Goal: Information Seeking & Learning: Learn about a topic

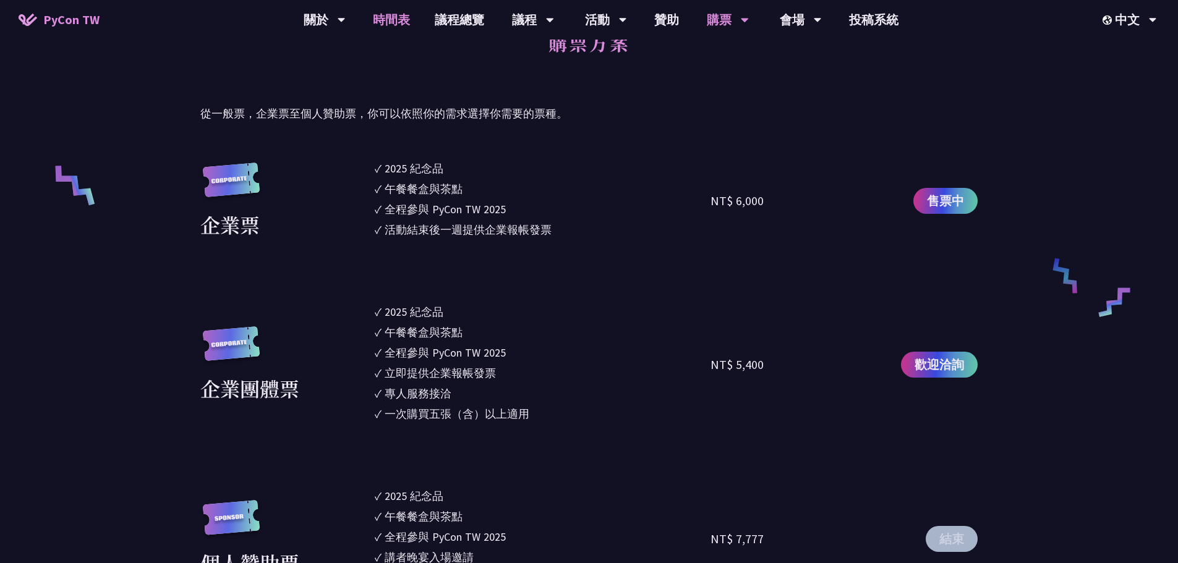
scroll to position [805, 0]
click at [454, 20] on link "議程總覽" at bounding box center [459, 20] width 74 height 40
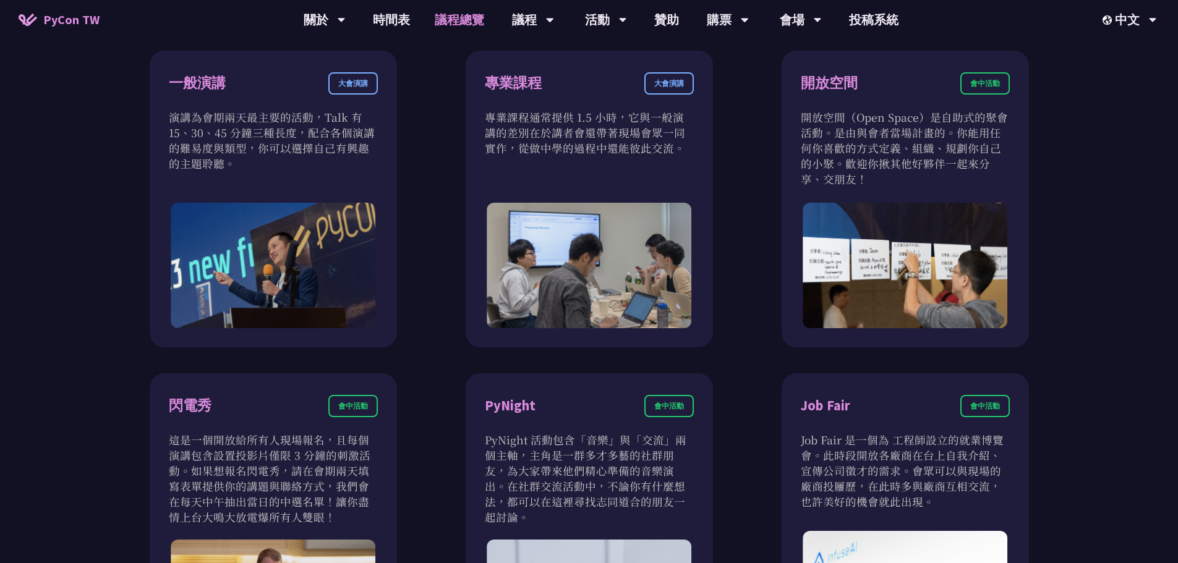
scroll to position [788, 0]
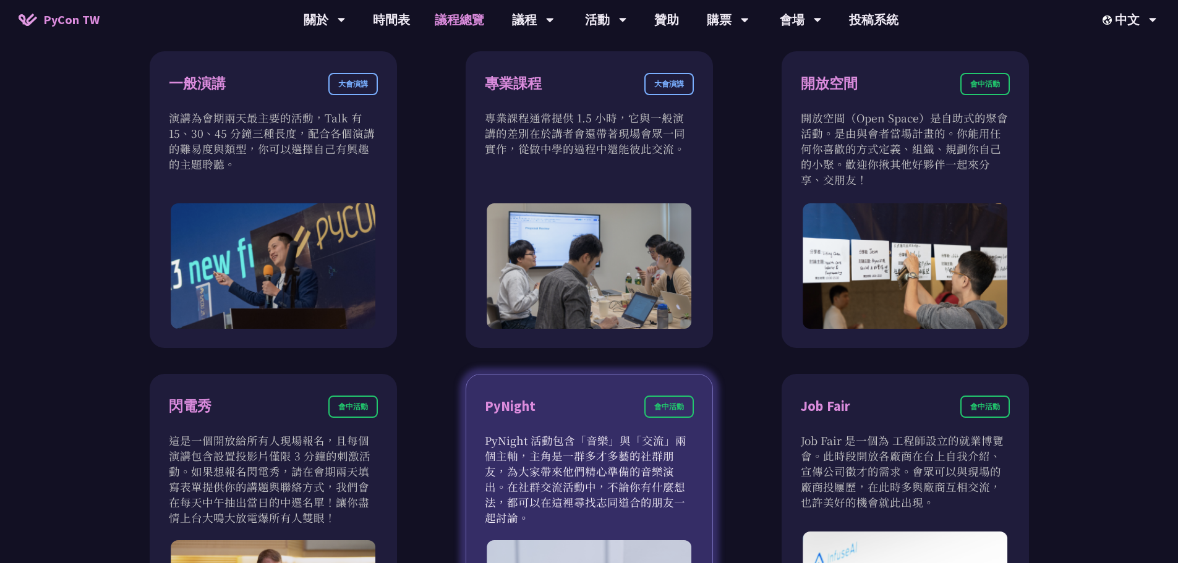
click at [659, 411] on div "會中活動" at bounding box center [668, 407] width 49 height 22
click at [507, 403] on div "PyNight" at bounding box center [510, 407] width 51 height 22
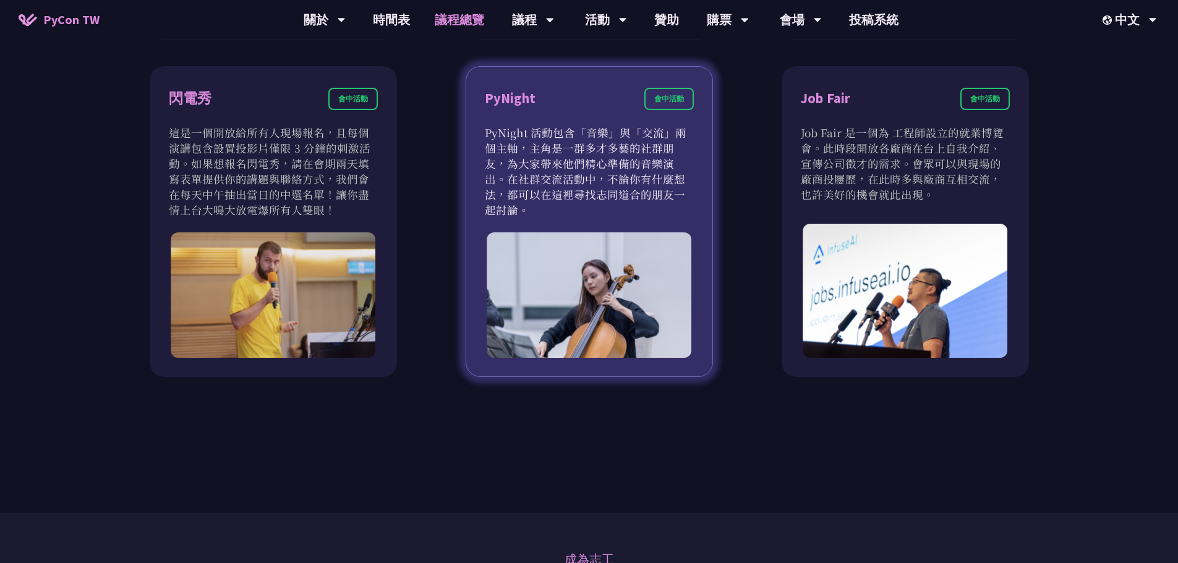
click at [570, 305] on img at bounding box center [589, 296] width 205 height 126
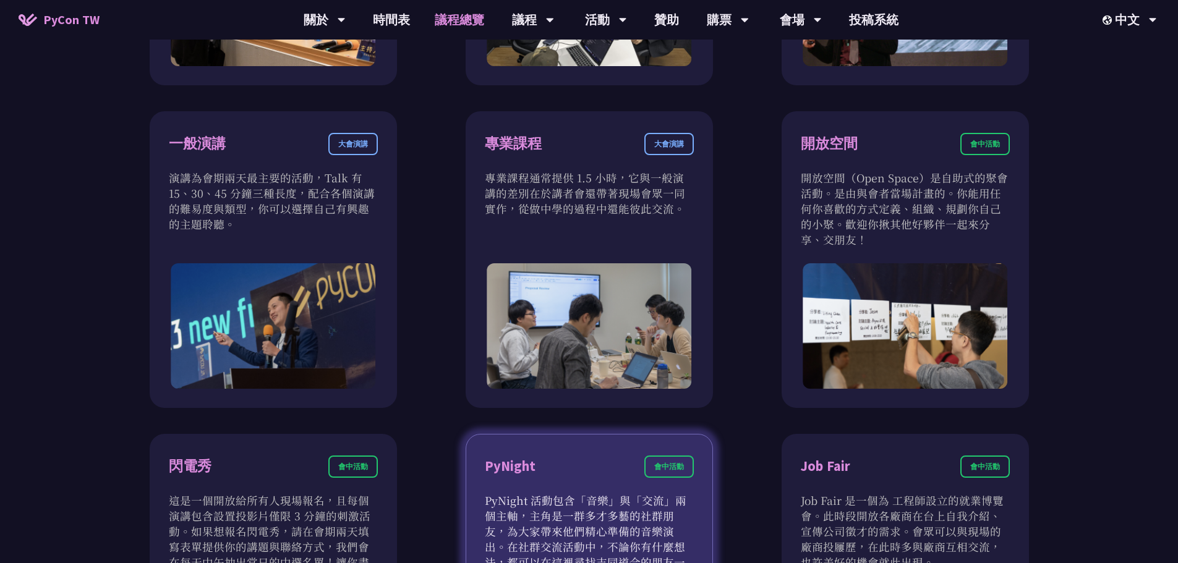
click at [588, 332] on img at bounding box center [589, 326] width 205 height 126
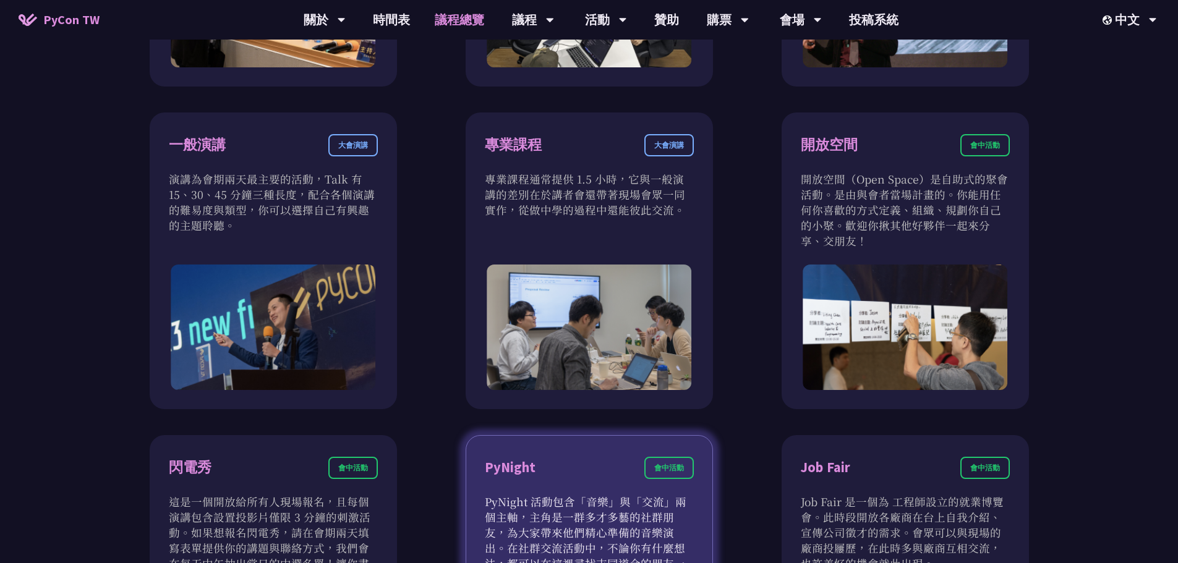
scroll to position [726, 0]
click at [570, 463] on div "PyNight 會中活動" at bounding box center [589, 476] width 209 height 37
click at [537, 497] on p "PyNight 活動包含「音樂」與「交流」兩個主軸，主角是一群多才多藝的社群朋友，為大家帶來他們精心準備的音樂演出。在社群交流活動中，不論你有什麼想法，都可以…" at bounding box center [589, 541] width 209 height 93
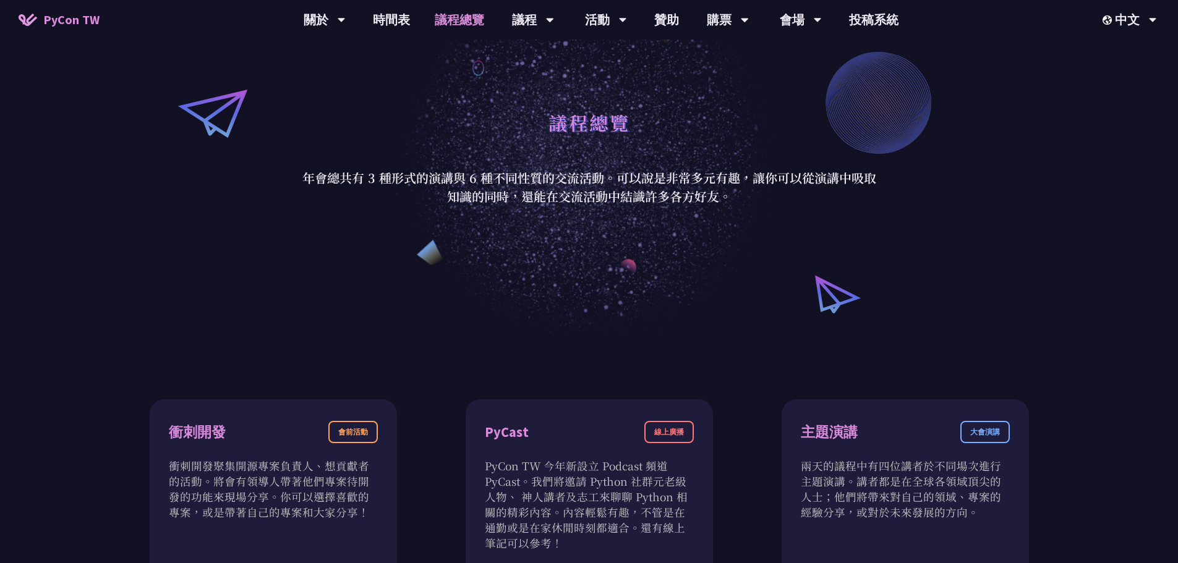
scroll to position [0, 0]
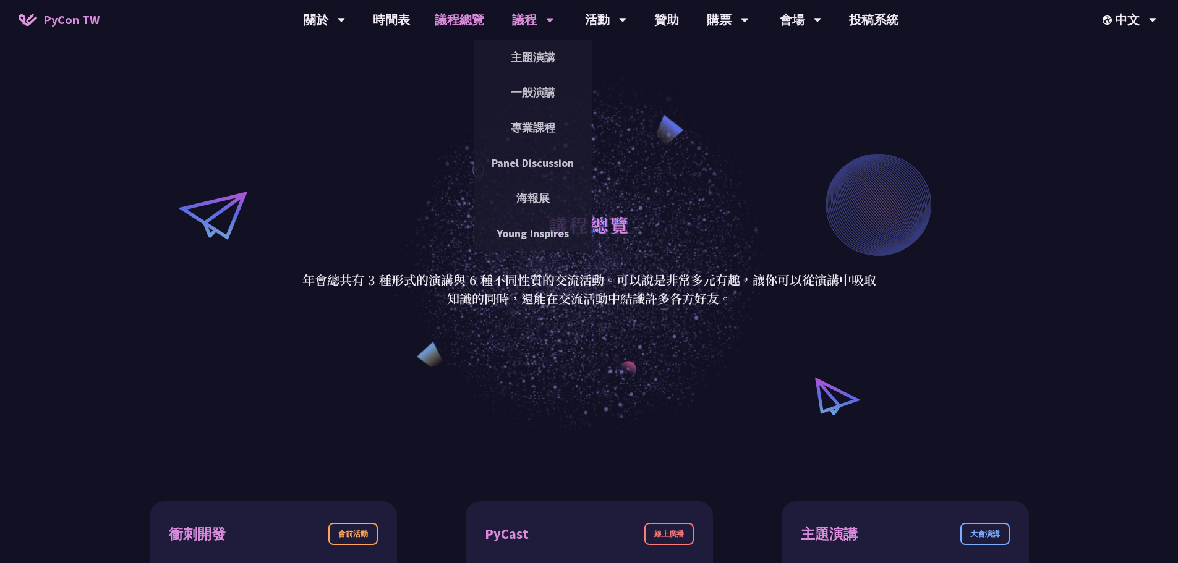
click at [540, 22] on div "議程" at bounding box center [533, 20] width 42 height 40
click at [529, 59] on link "主題演講" at bounding box center [533, 57] width 119 height 29
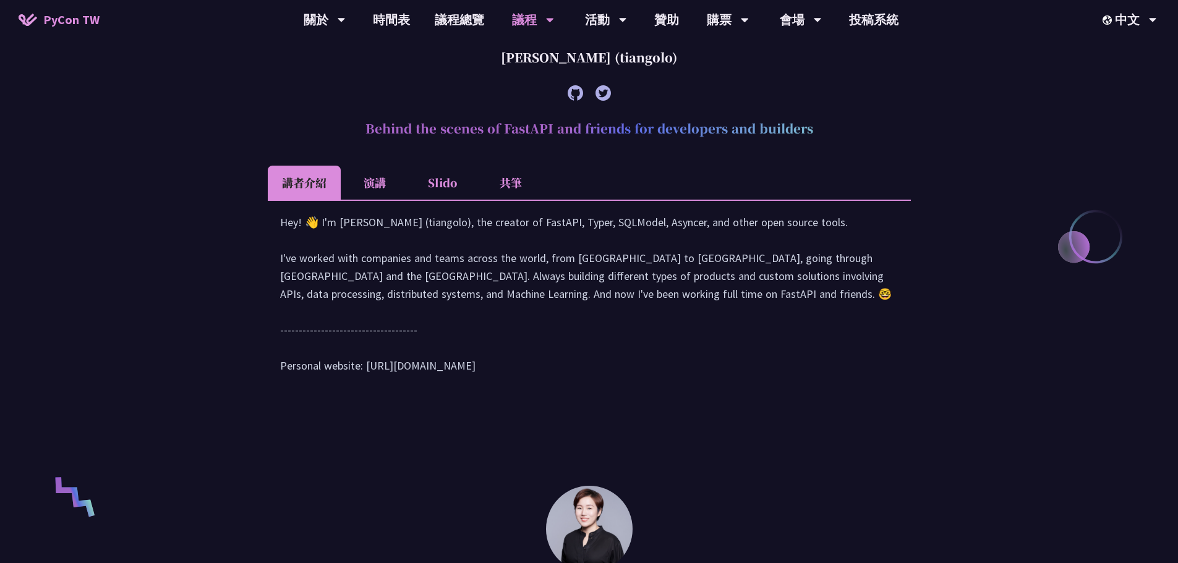
scroll to position [494, 0]
click at [383, 189] on li "演講" at bounding box center [375, 182] width 68 height 34
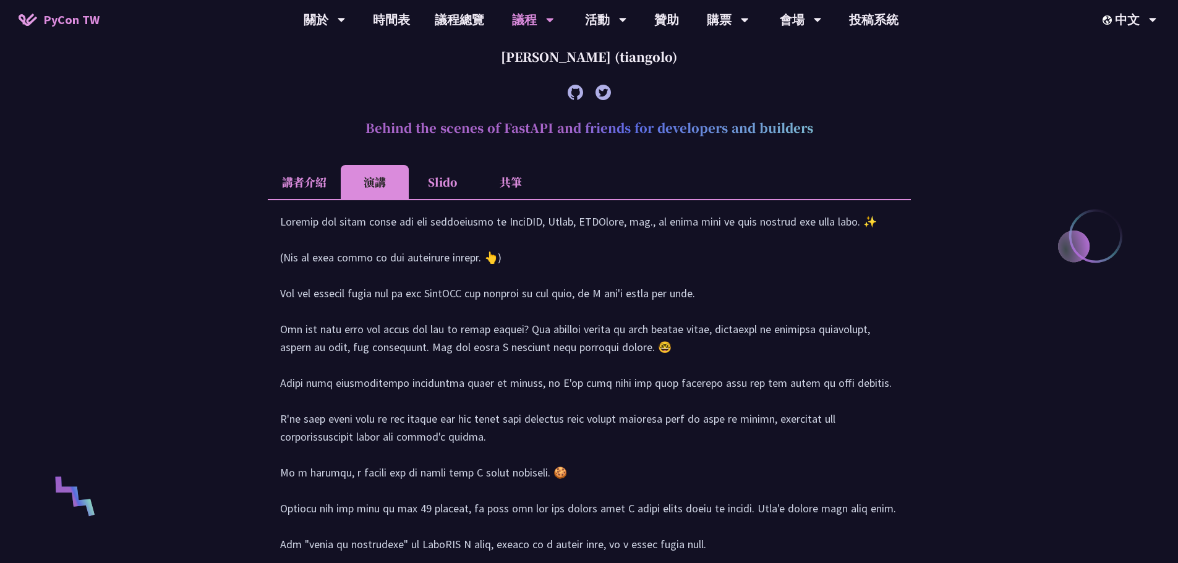
click at [447, 189] on li "Slido" at bounding box center [443, 182] width 68 height 34
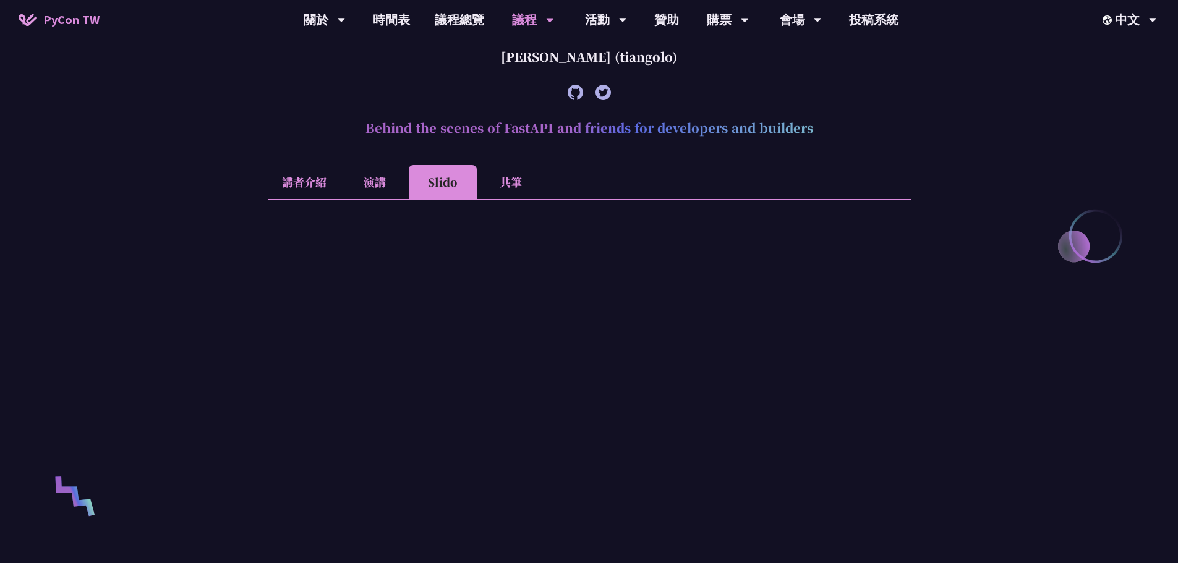
click at [320, 184] on li "講者介紹" at bounding box center [304, 182] width 73 height 34
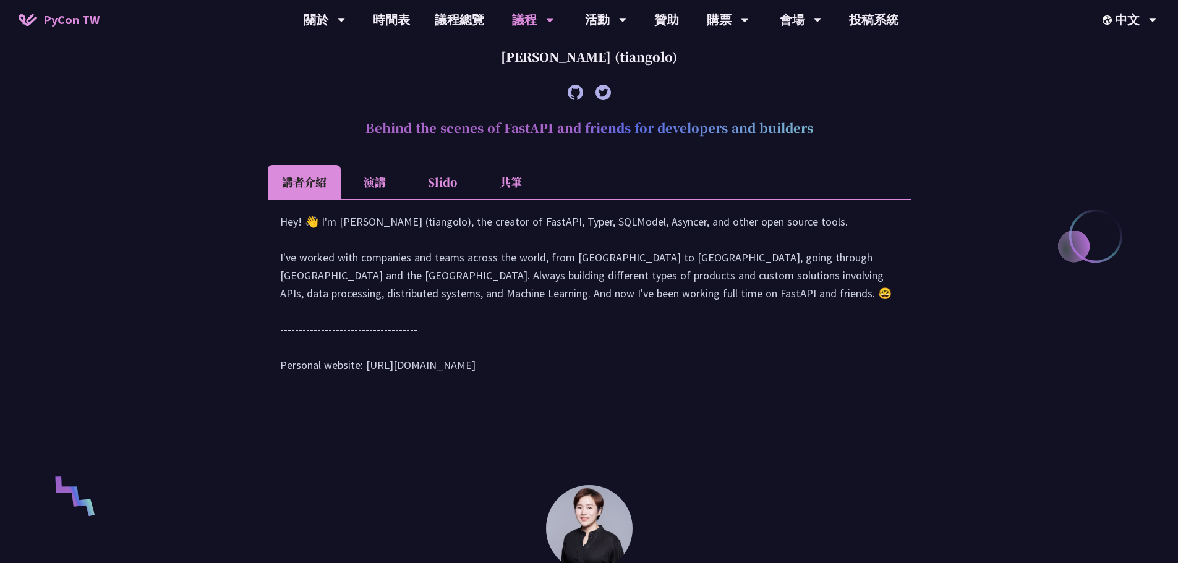
click at [384, 187] on li "演講" at bounding box center [375, 182] width 68 height 34
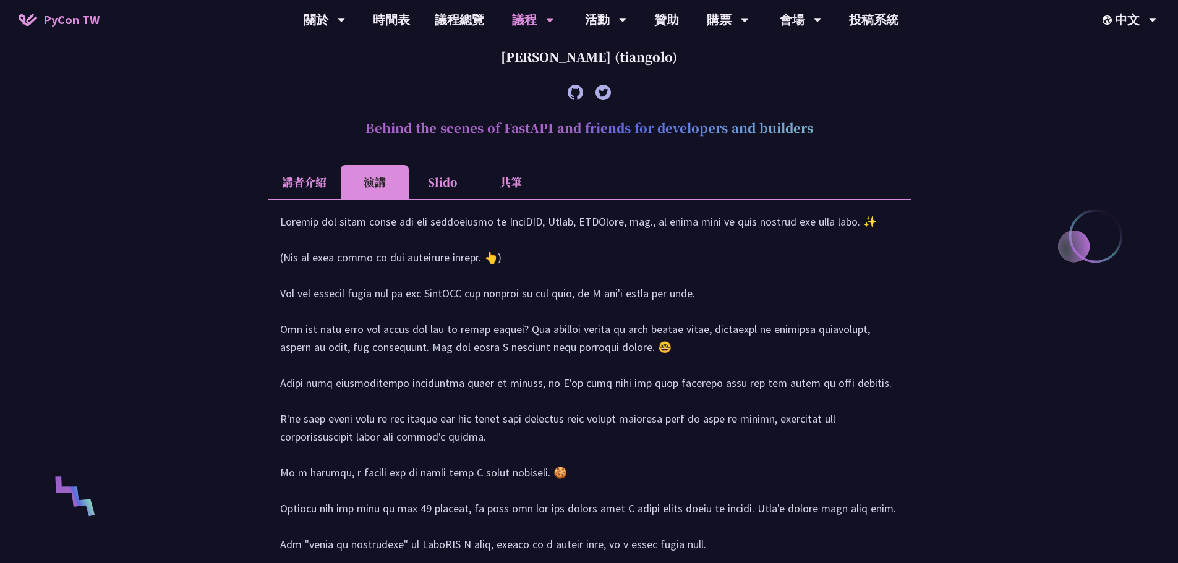
click at [434, 188] on li "Slido" at bounding box center [443, 182] width 68 height 34
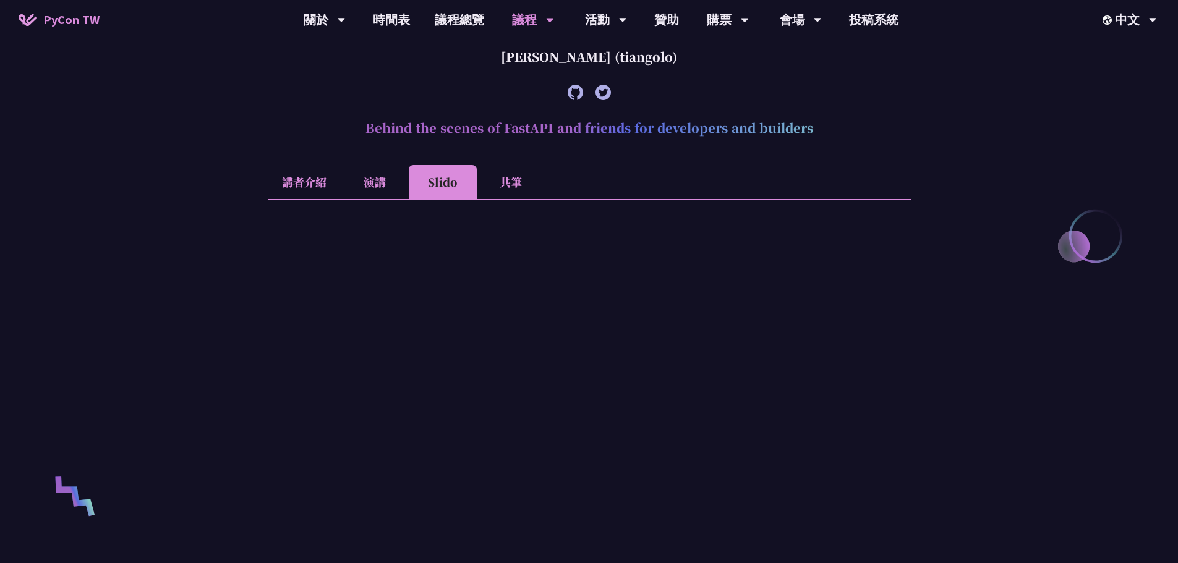
click at [508, 186] on li "共筆" at bounding box center [511, 182] width 68 height 34
click at [445, 189] on li "Slido" at bounding box center [443, 182] width 68 height 34
click at [372, 180] on li "演講" at bounding box center [375, 182] width 68 height 34
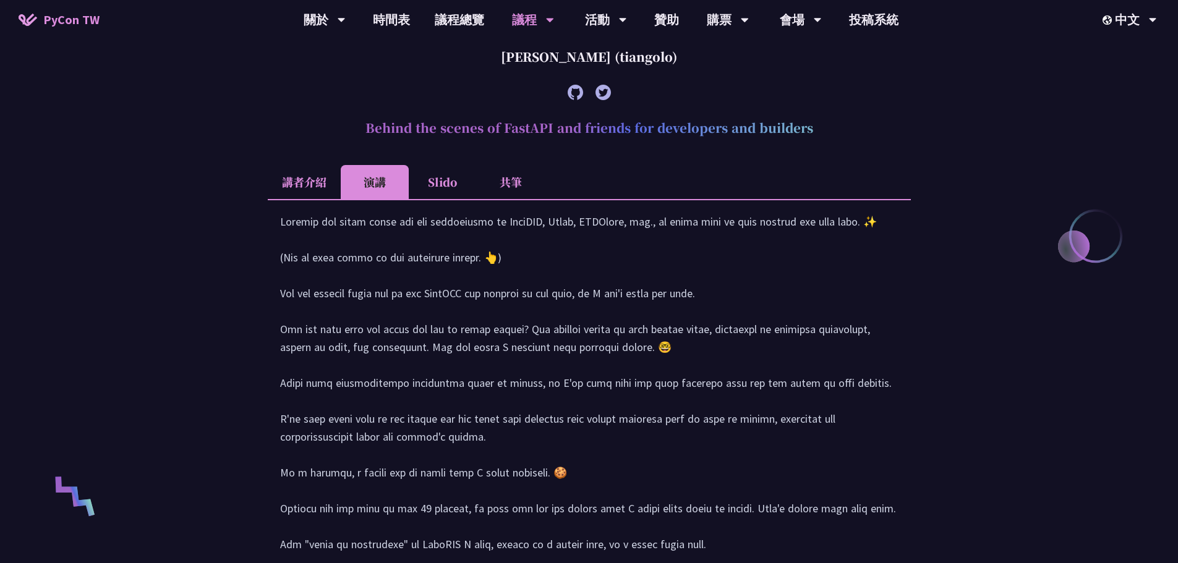
click at [288, 190] on li "講者介紹" at bounding box center [304, 182] width 73 height 34
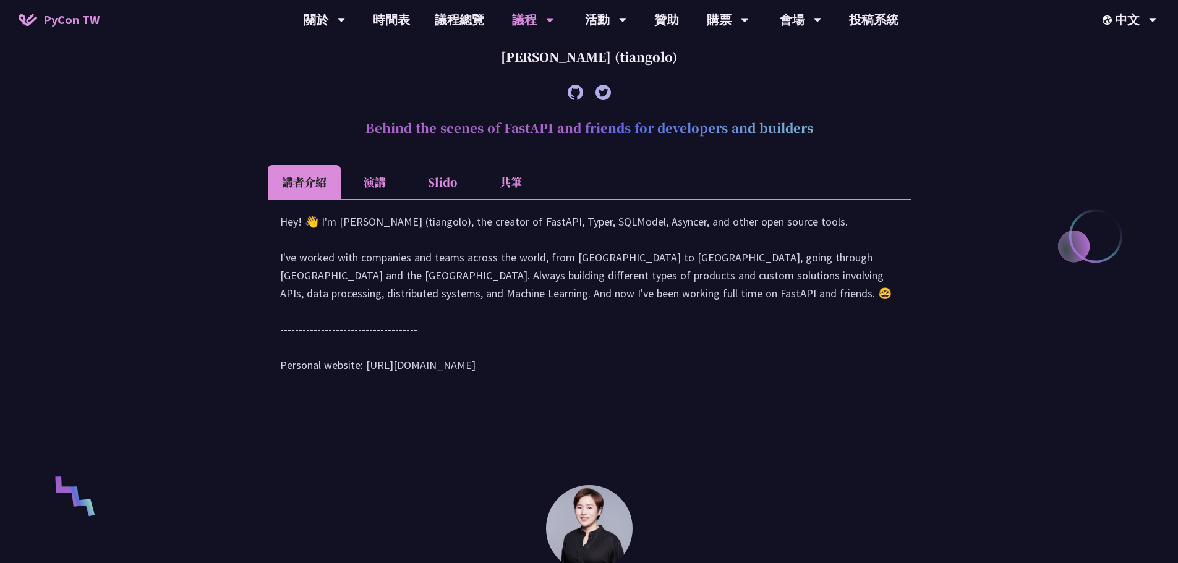
click at [341, 191] on li "演講" at bounding box center [375, 182] width 68 height 34
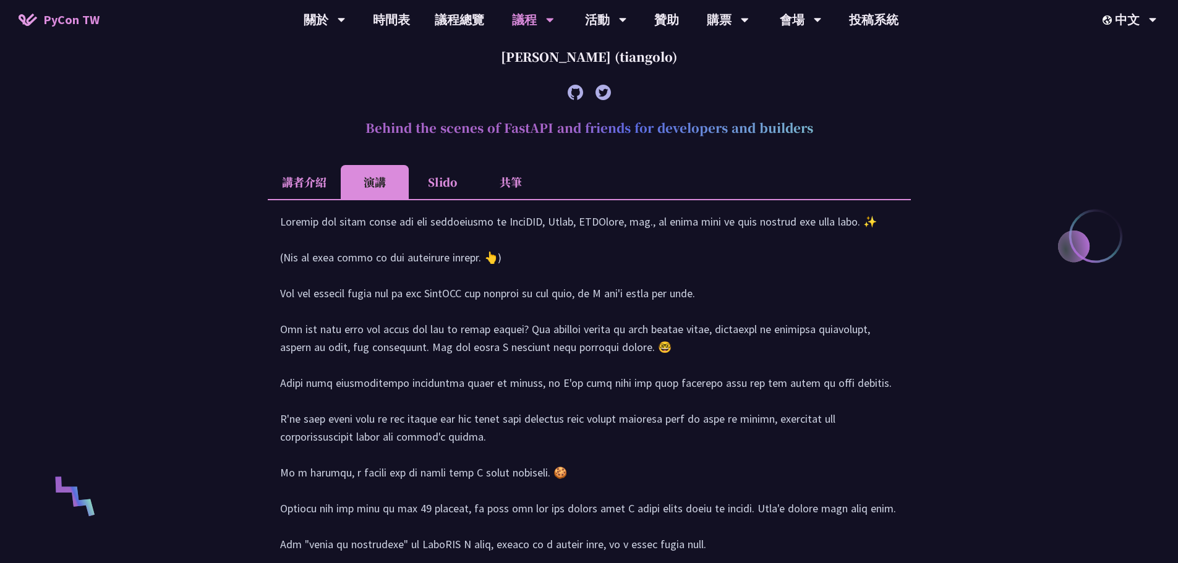
click at [453, 180] on li "Slido" at bounding box center [443, 182] width 68 height 34
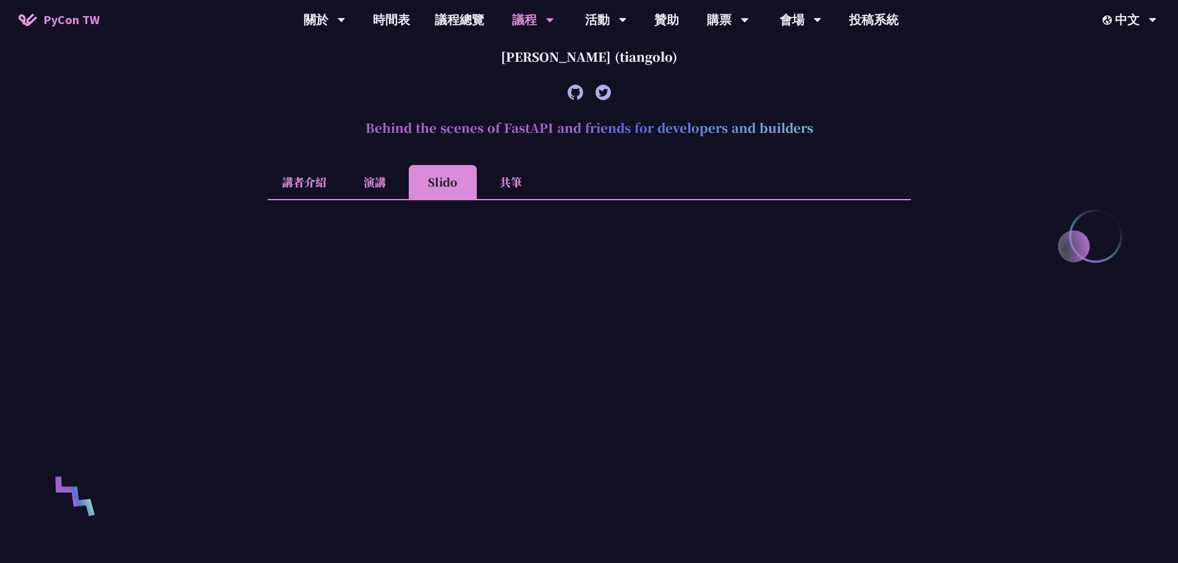
click at [531, 179] on li "共筆" at bounding box center [511, 182] width 68 height 34
click at [464, 183] on li "Slido" at bounding box center [443, 182] width 68 height 34
click at [510, 179] on li "共筆" at bounding box center [511, 182] width 68 height 34
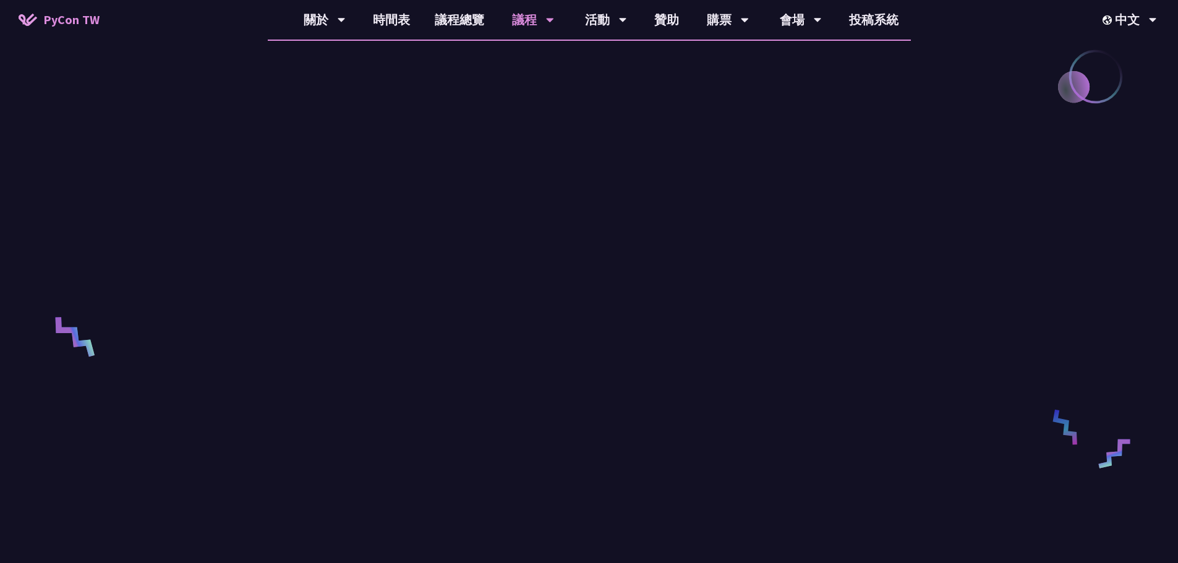
scroll to position [651, 0]
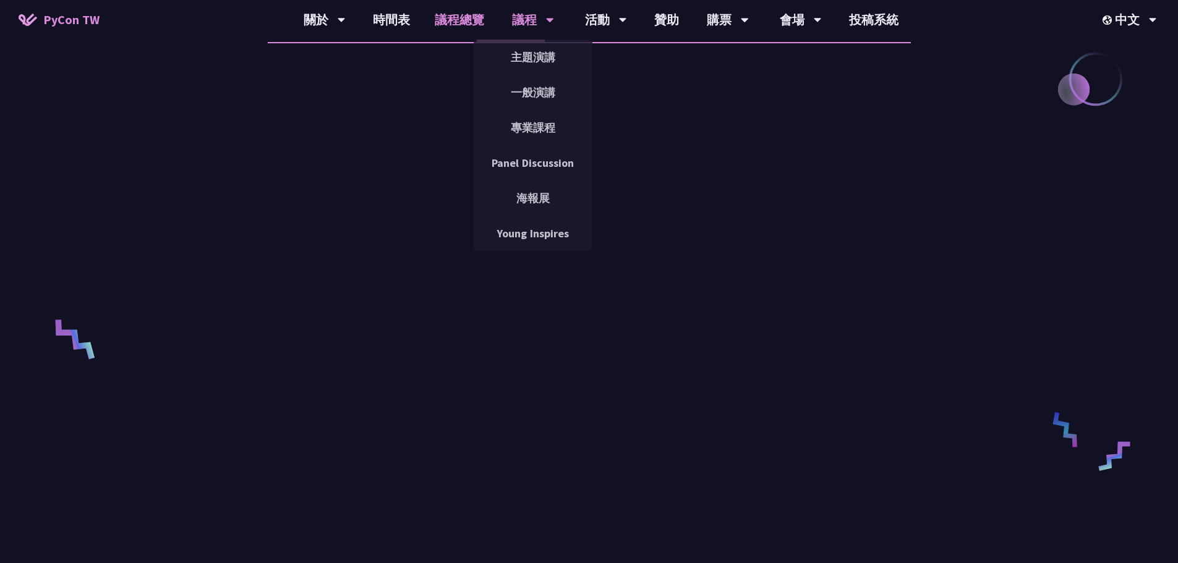
click at [451, 18] on link "議程總覽" at bounding box center [459, 20] width 74 height 40
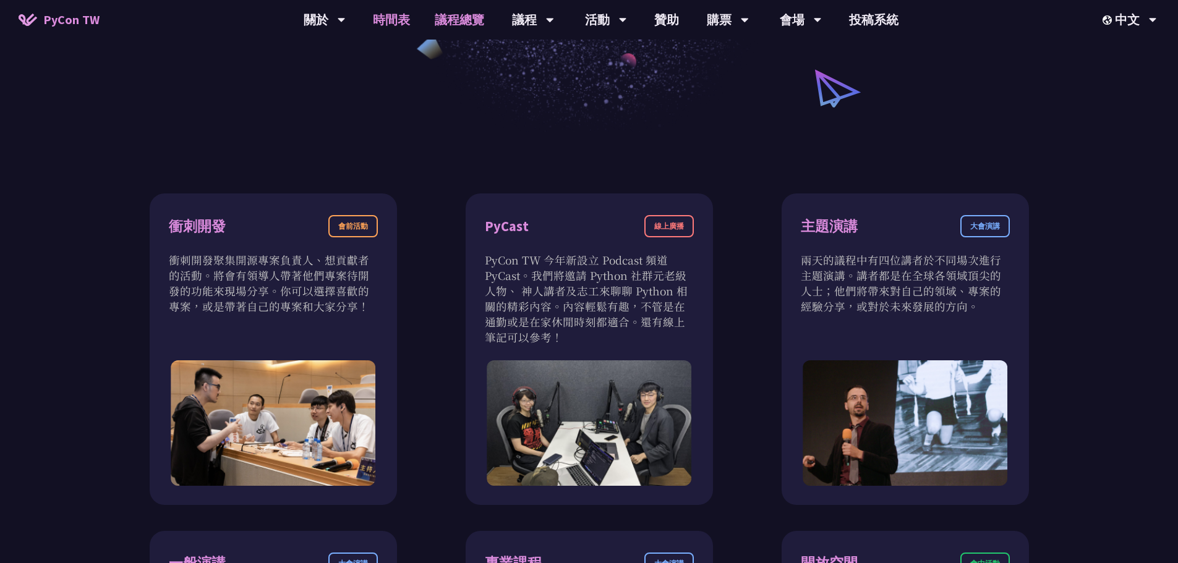
scroll to position [309, 0]
click at [382, 26] on link "時間表" at bounding box center [392, 20] width 62 height 40
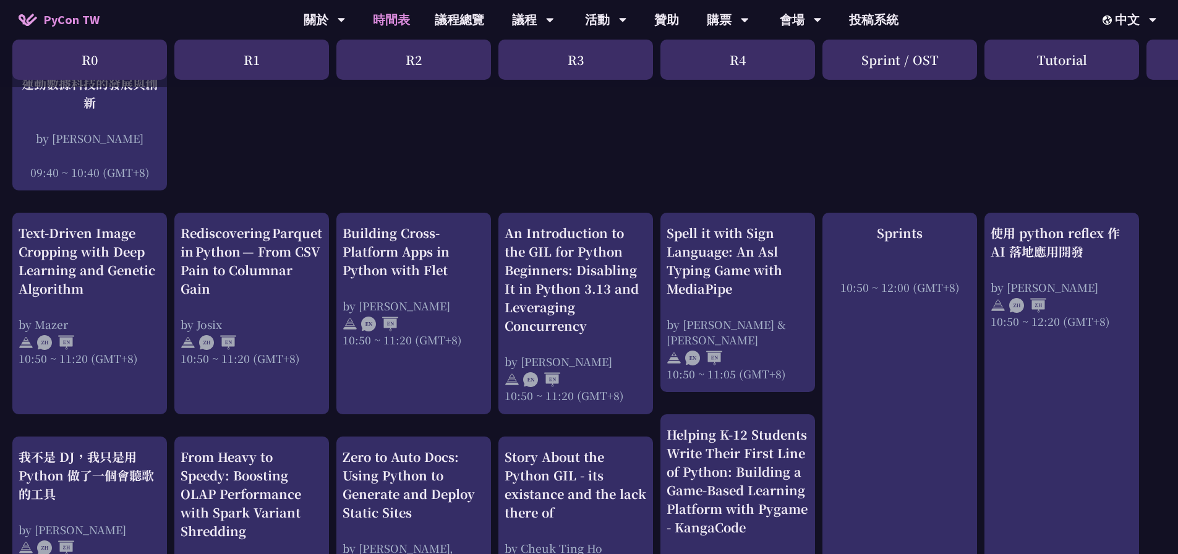
scroll to position [370, 0]
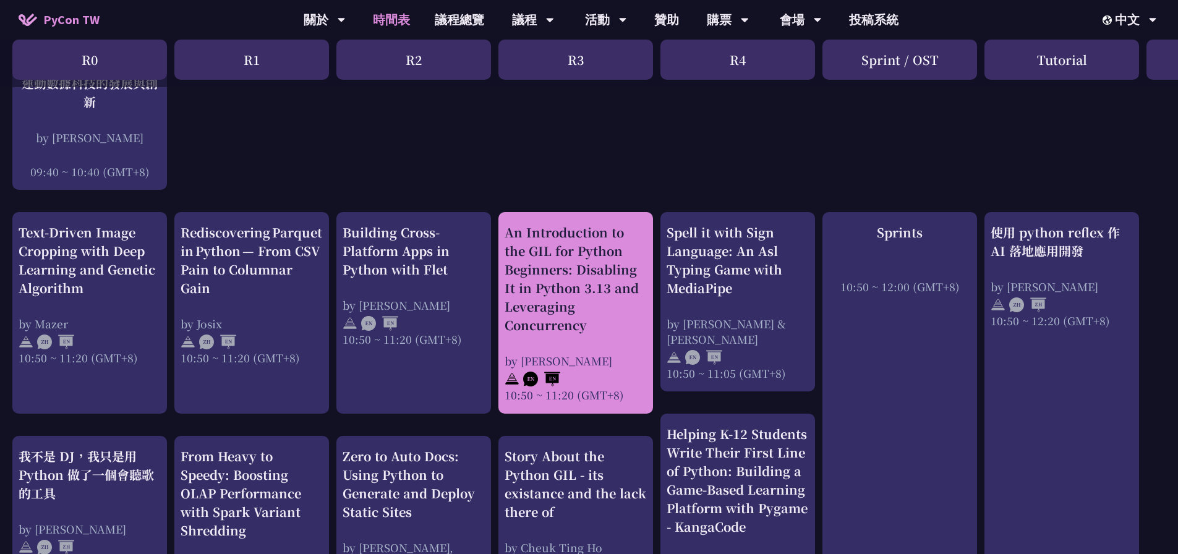
click at [567, 293] on div "An Introduction to the GIL for Python Beginners: Disabling It in Python 3.13 an…" at bounding box center [576, 278] width 142 height 111
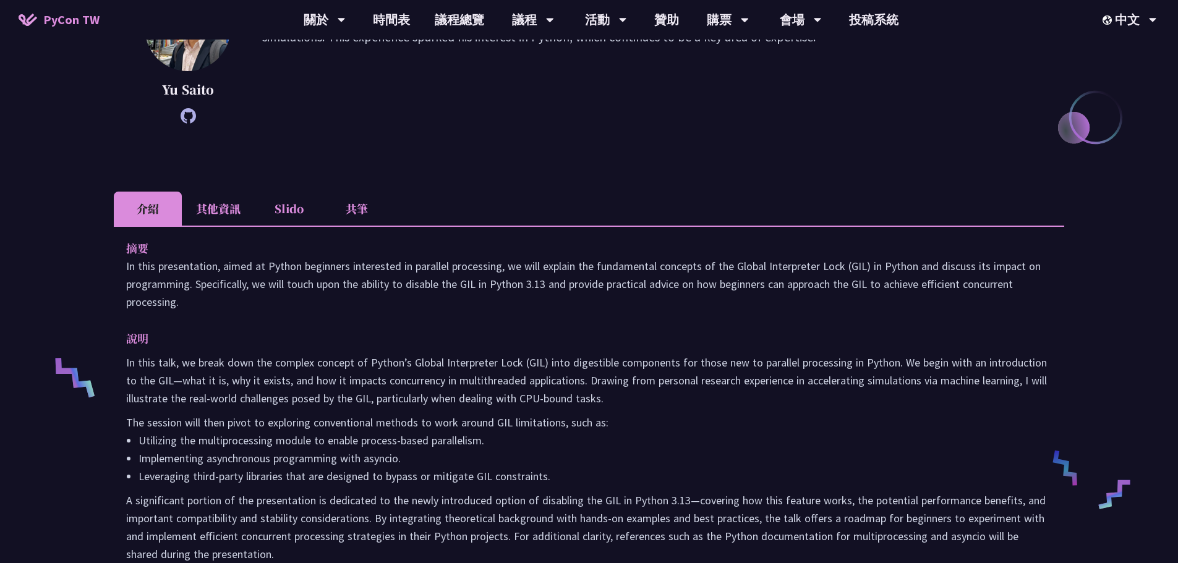
scroll to position [247, 0]
click at [203, 219] on li "其他資訊" at bounding box center [218, 209] width 73 height 34
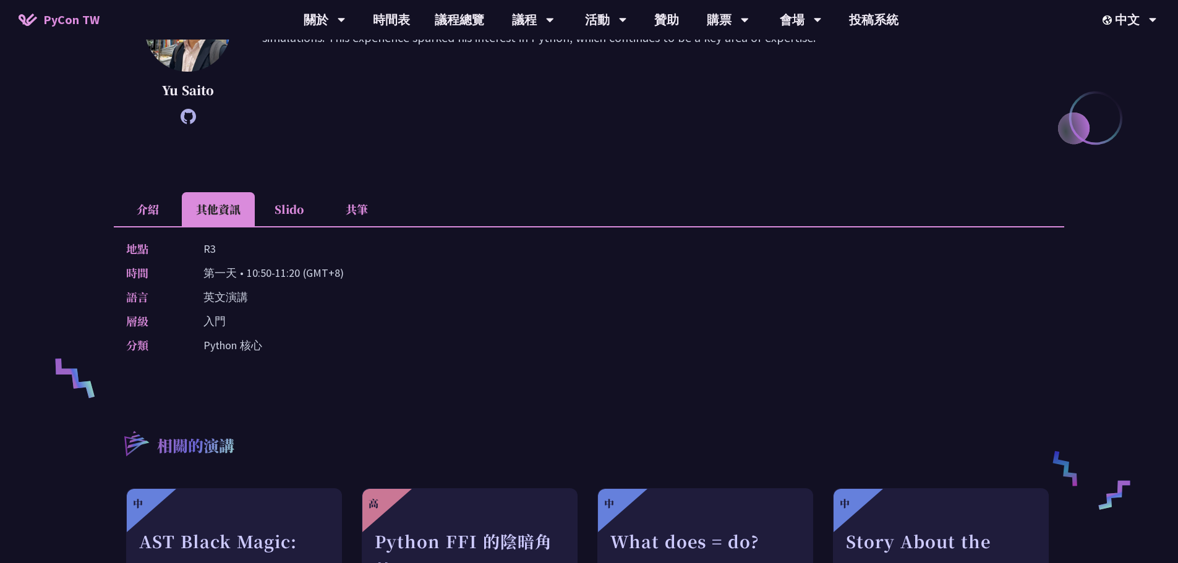
click at [291, 217] on li "Slido" at bounding box center [289, 209] width 68 height 34
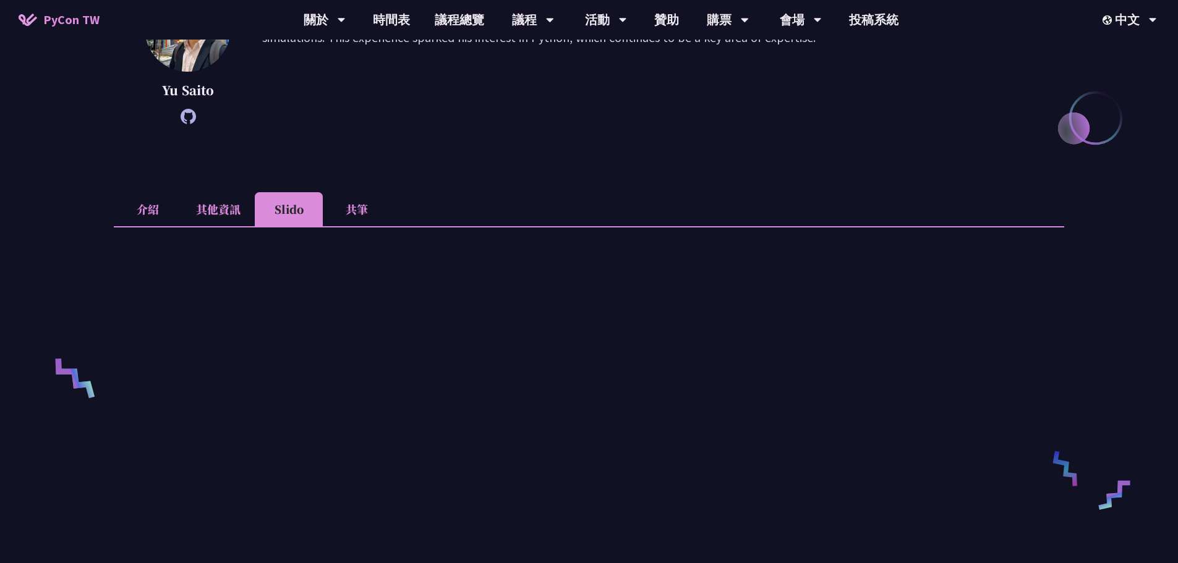
click at [364, 213] on li "共筆" at bounding box center [357, 209] width 68 height 34
click at [149, 210] on li "介紹" at bounding box center [148, 209] width 68 height 34
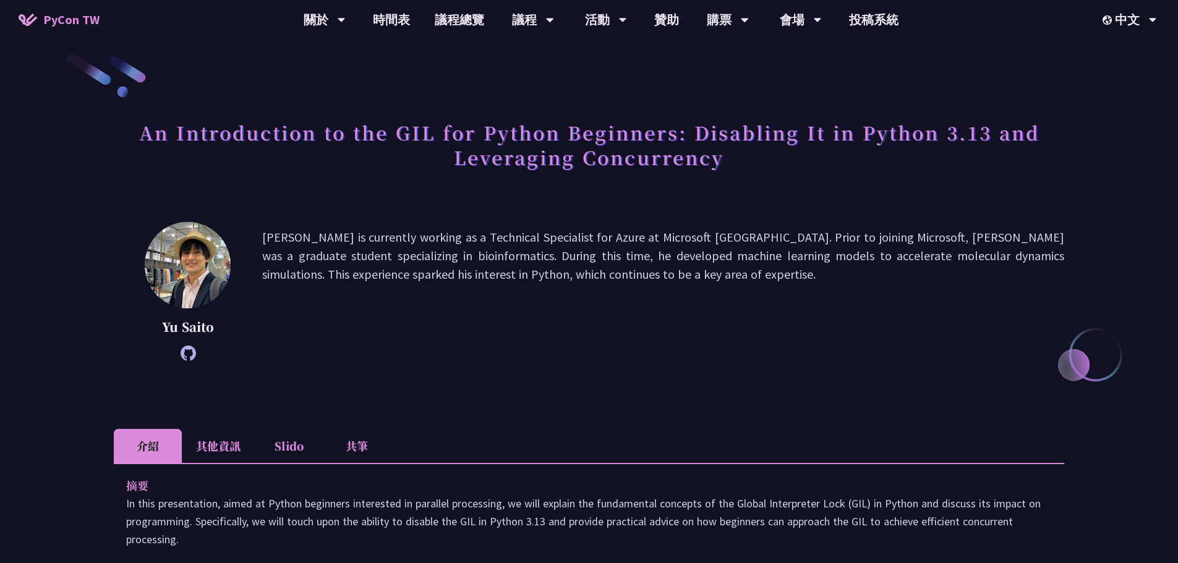
scroll to position [0, 0]
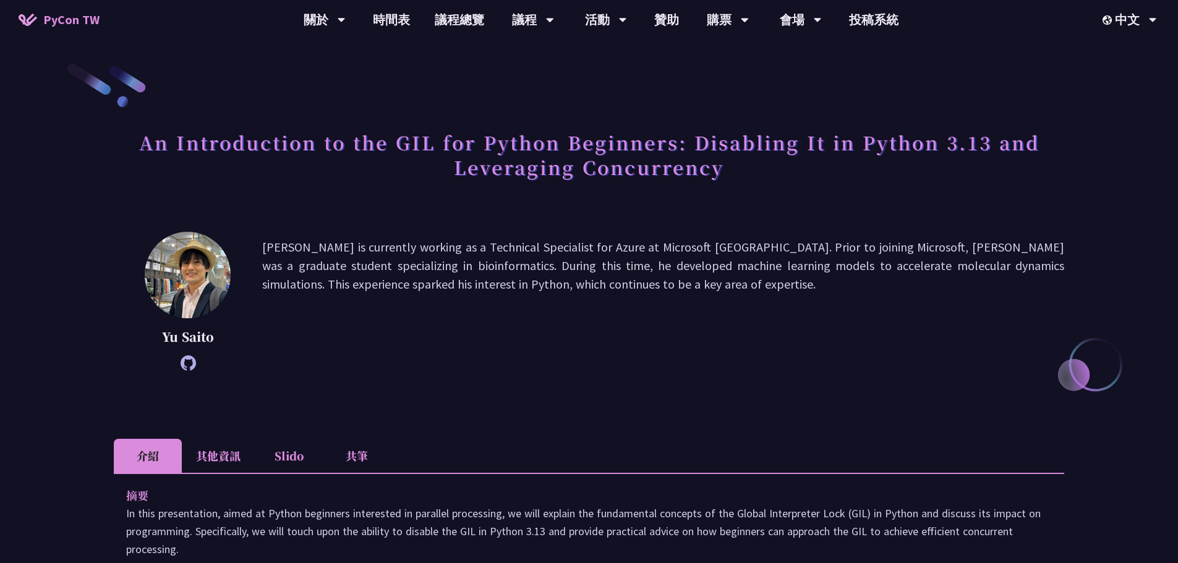
click at [225, 471] on li "其他資訊" at bounding box center [218, 456] width 73 height 34
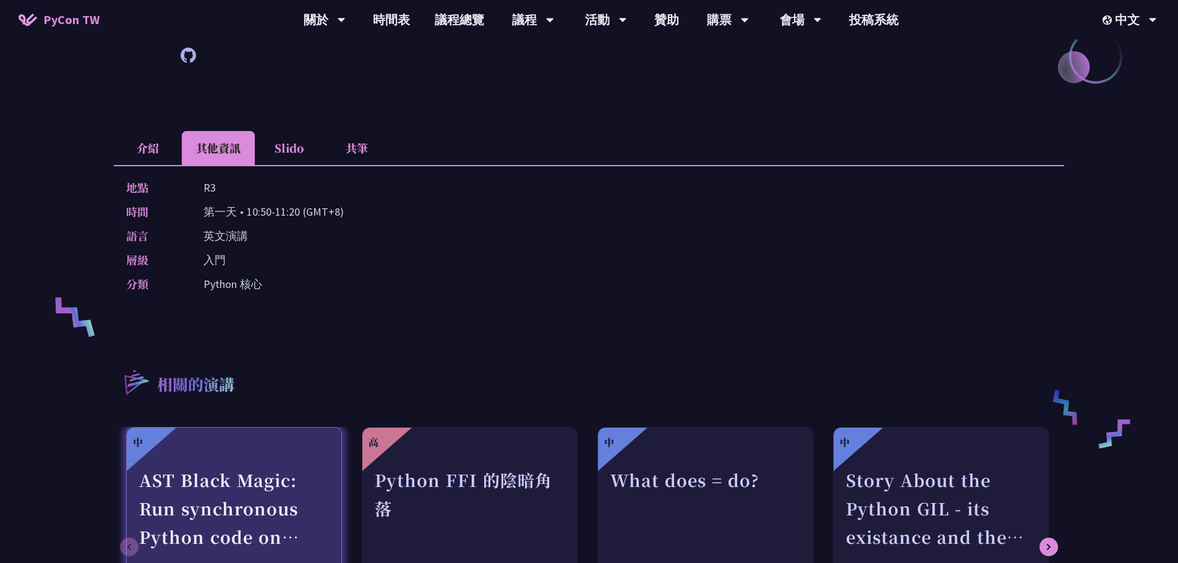
scroll to position [309, 0]
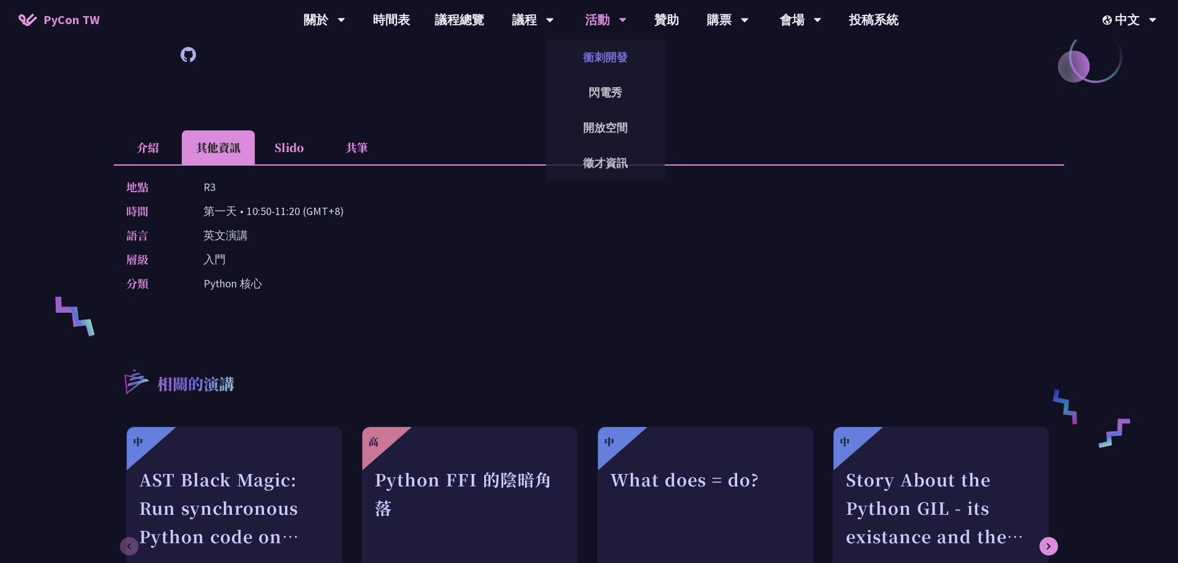
click at [603, 48] on link "衝刺開發" at bounding box center [605, 57] width 119 height 29
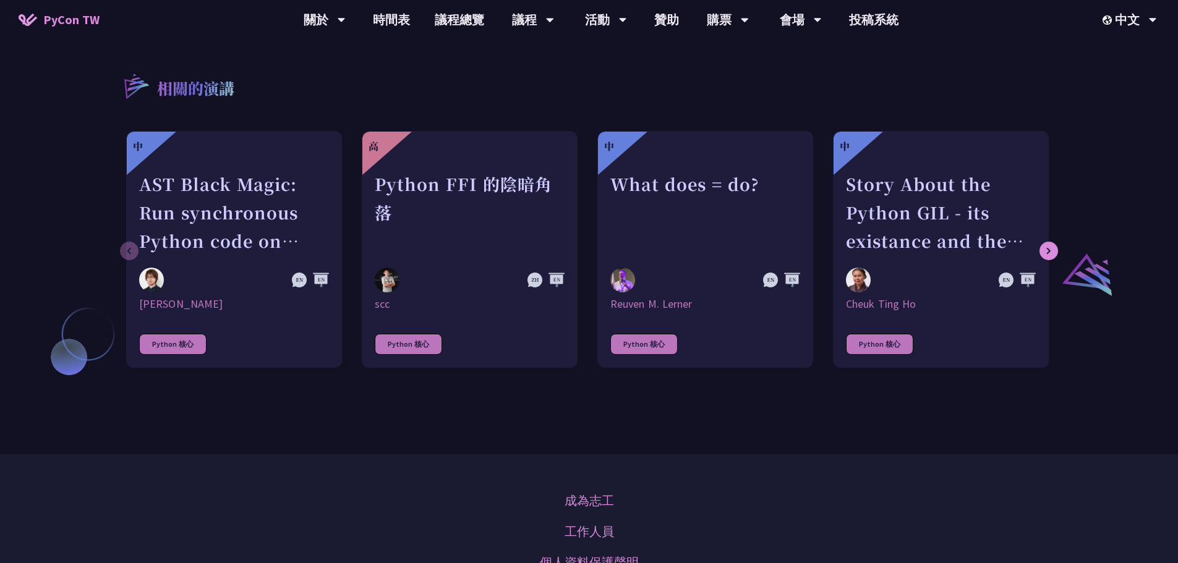
scroll to position [987, 0]
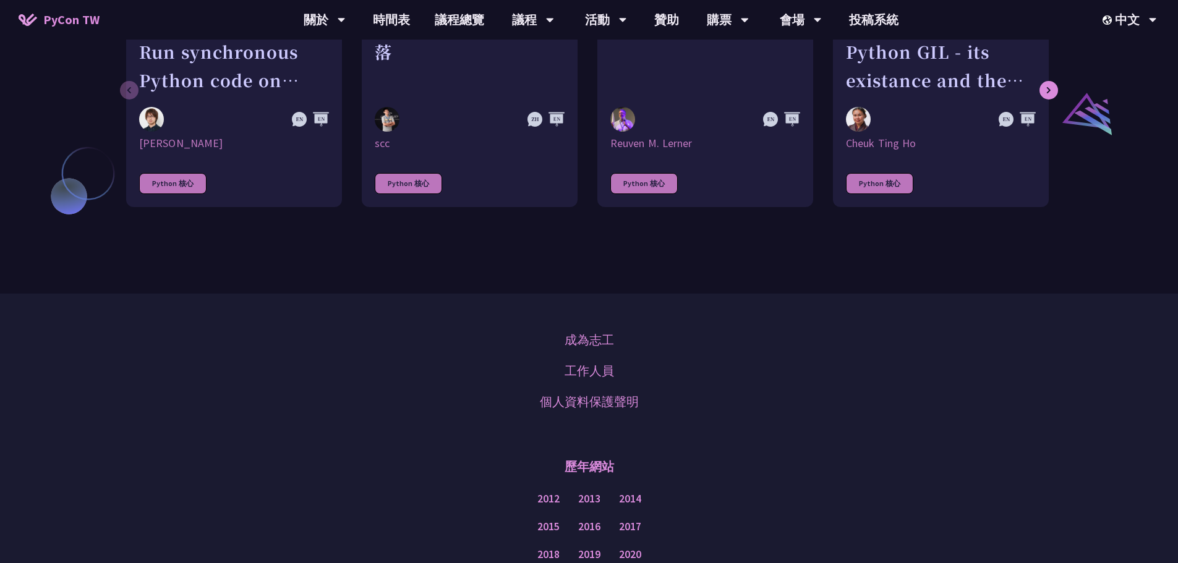
click at [267, 471] on div "歷年網站" at bounding box center [589, 466] width 1116 height 37
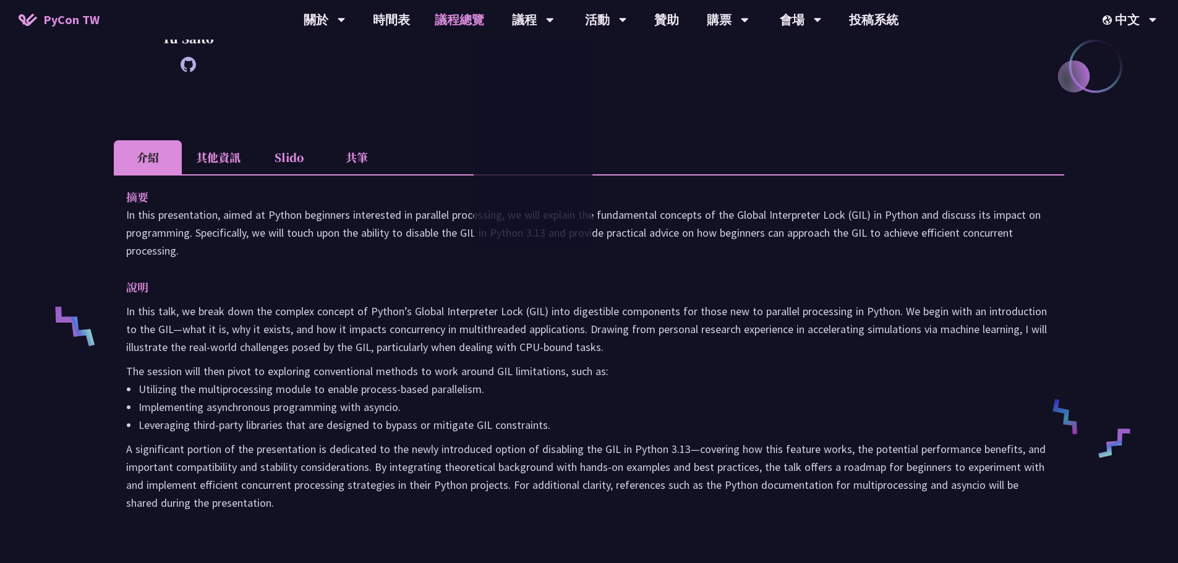
scroll to position [298, 0]
click at [472, 14] on link "議程總覽" at bounding box center [459, 20] width 74 height 40
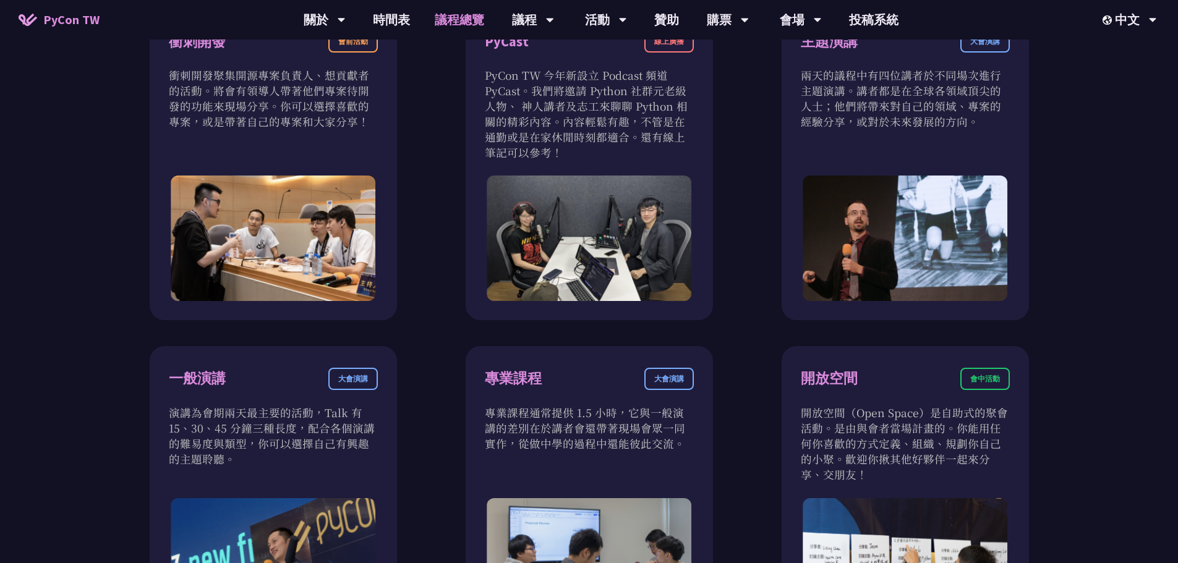
scroll to position [494, 0]
click at [401, 28] on link "時間表" at bounding box center [392, 20] width 62 height 40
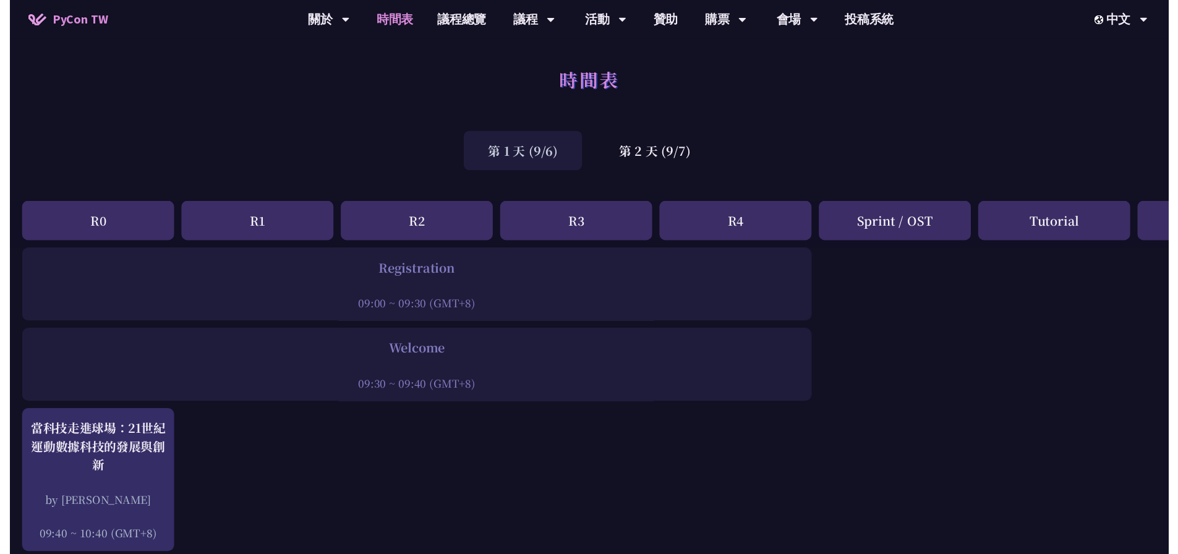
scroll to position [370, 0]
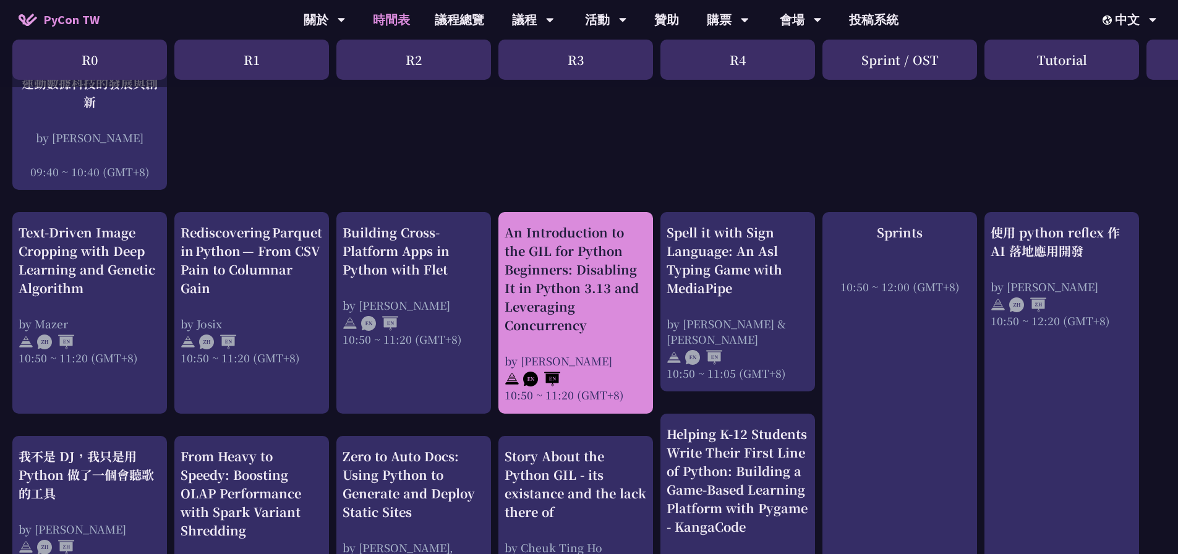
drag, startPoint x: 597, startPoint y: 294, endPoint x: 556, endPoint y: 309, distance: 43.4
click at [556, 309] on div "An Introduction to the GIL for Python Beginners: Disabling It in Python 3.13 an…" at bounding box center [576, 278] width 142 height 111
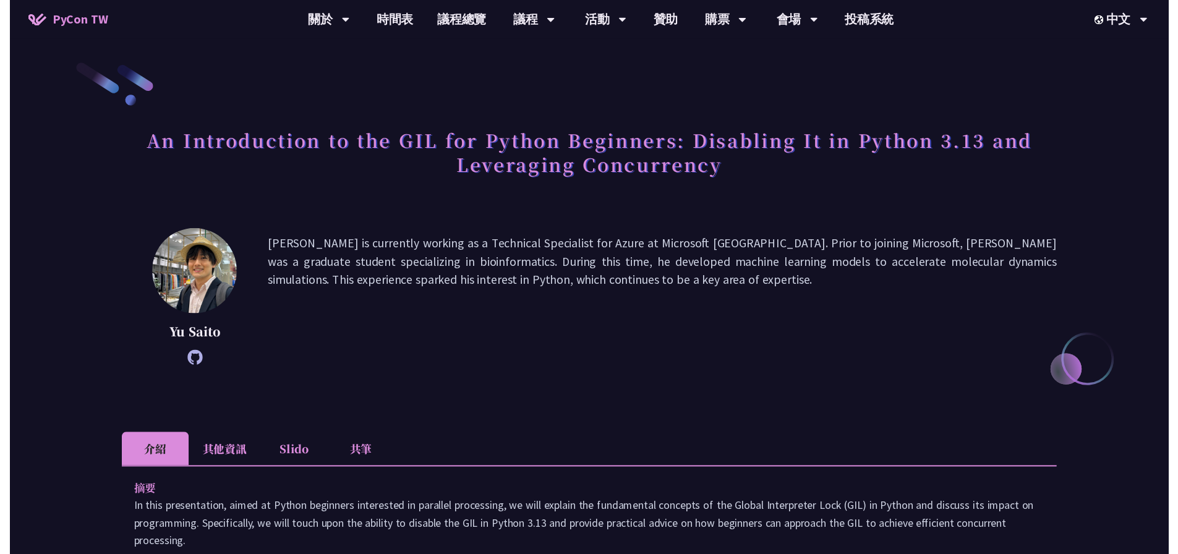
scroll to position [370, 0]
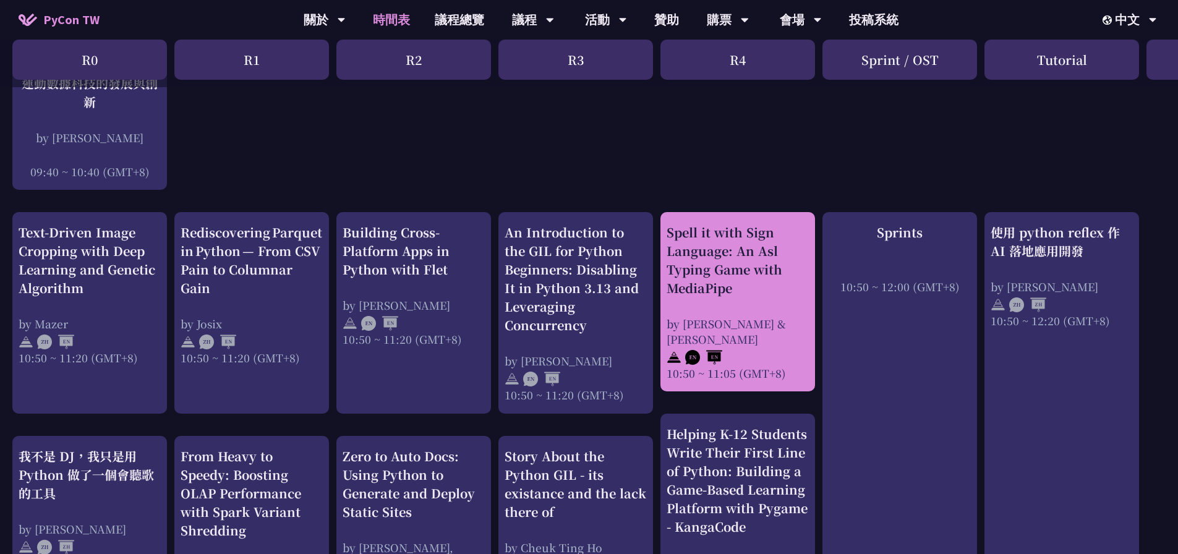
click at [767, 276] on div "Spell it with Sign Language: An Asl Typing Game with MediaPipe" at bounding box center [738, 260] width 142 height 74
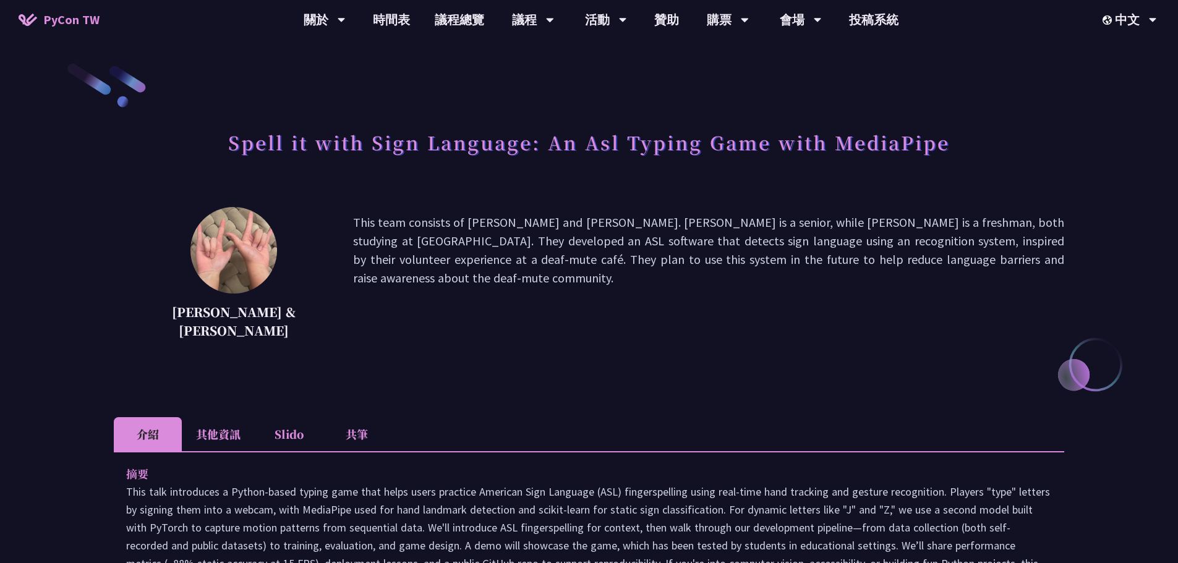
click at [221, 443] on li "其他資訊" at bounding box center [218, 434] width 73 height 34
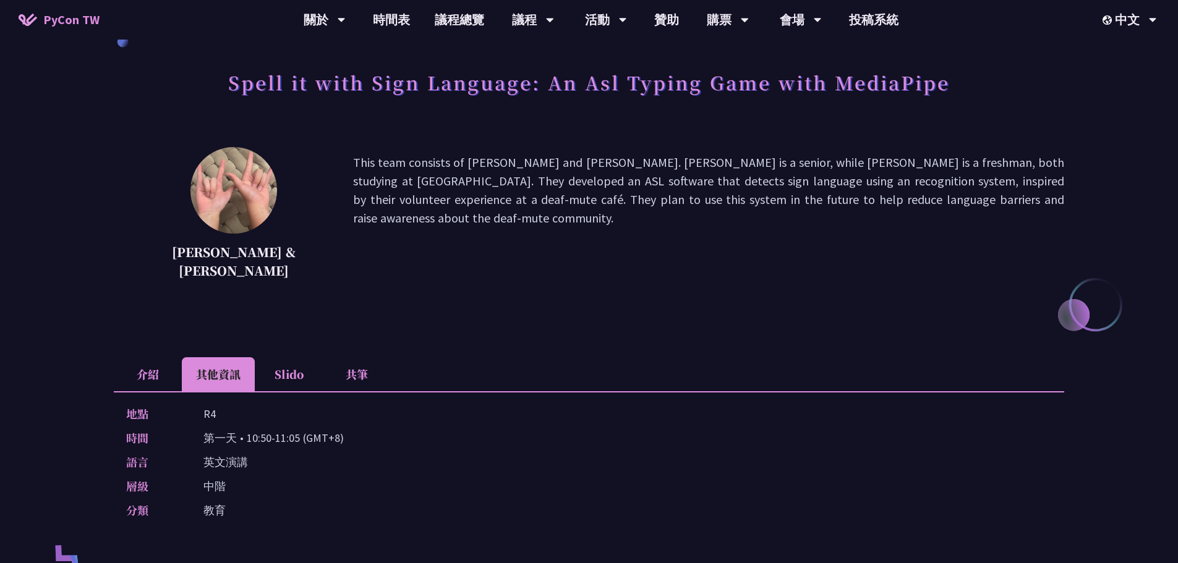
click at [152, 365] on li "介紹" at bounding box center [148, 374] width 68 height 34
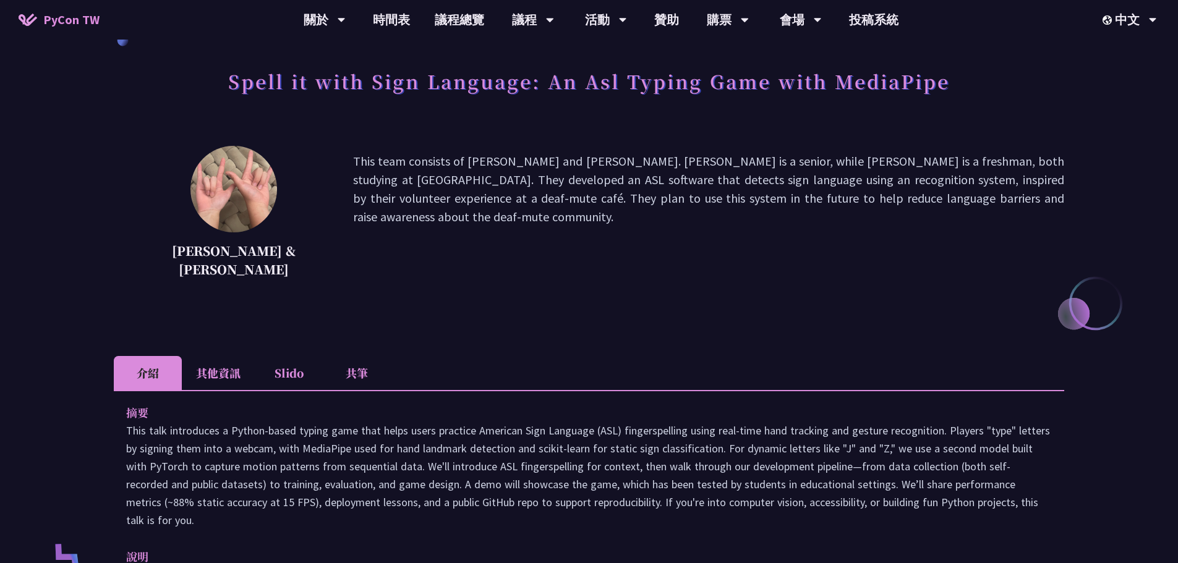
scroll to position [62, 0]
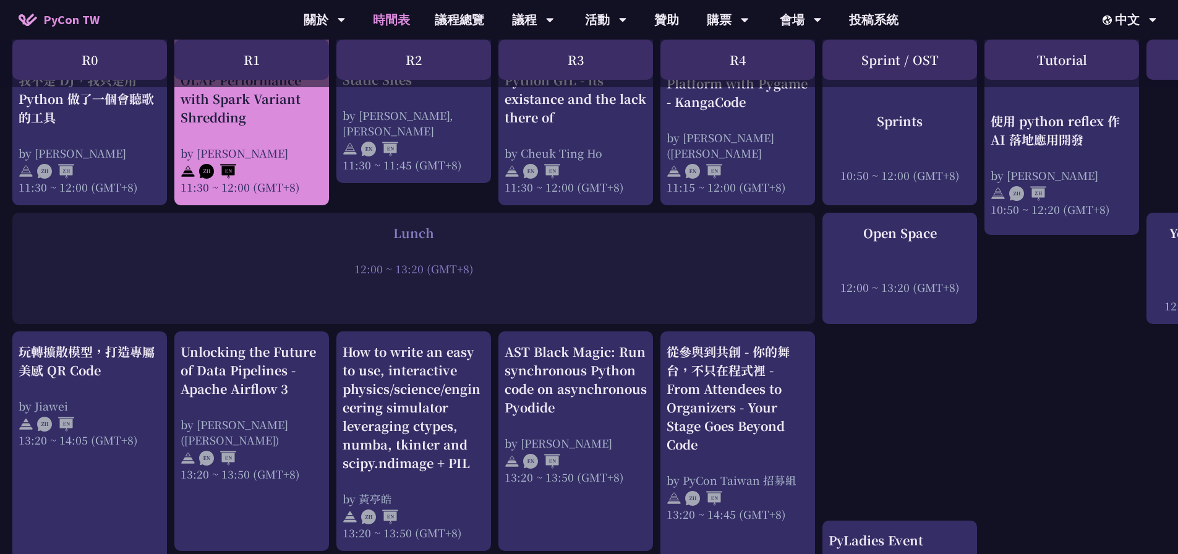
scroll to position [803, 0]
click at [266, 173] on div at bounding box center [252, 169] width 142 height 19
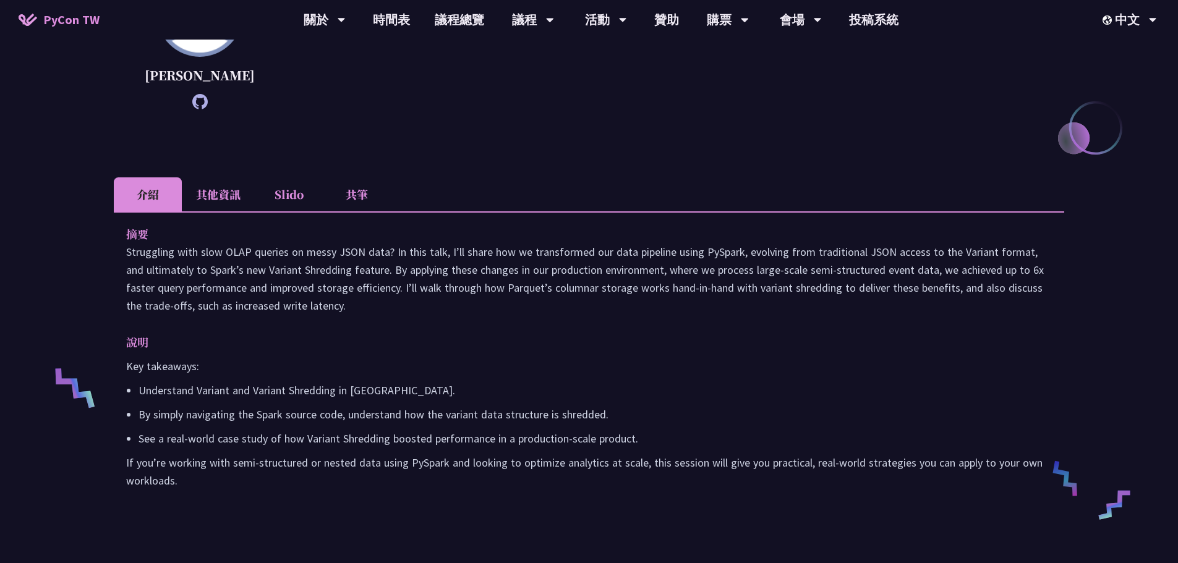
scroll to position [238, 0]
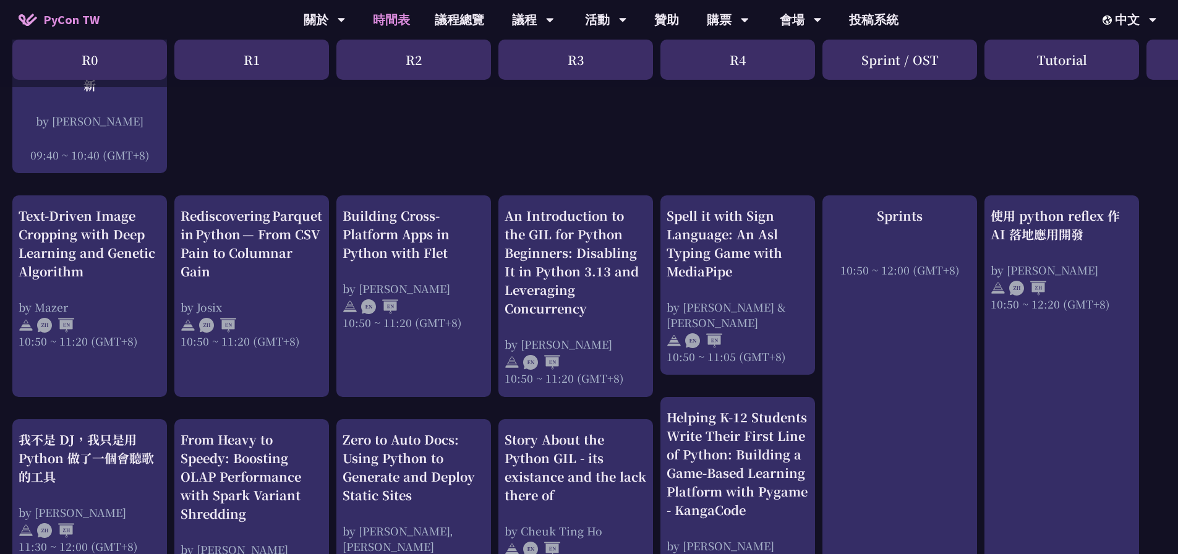
scroll to position [370, 0]
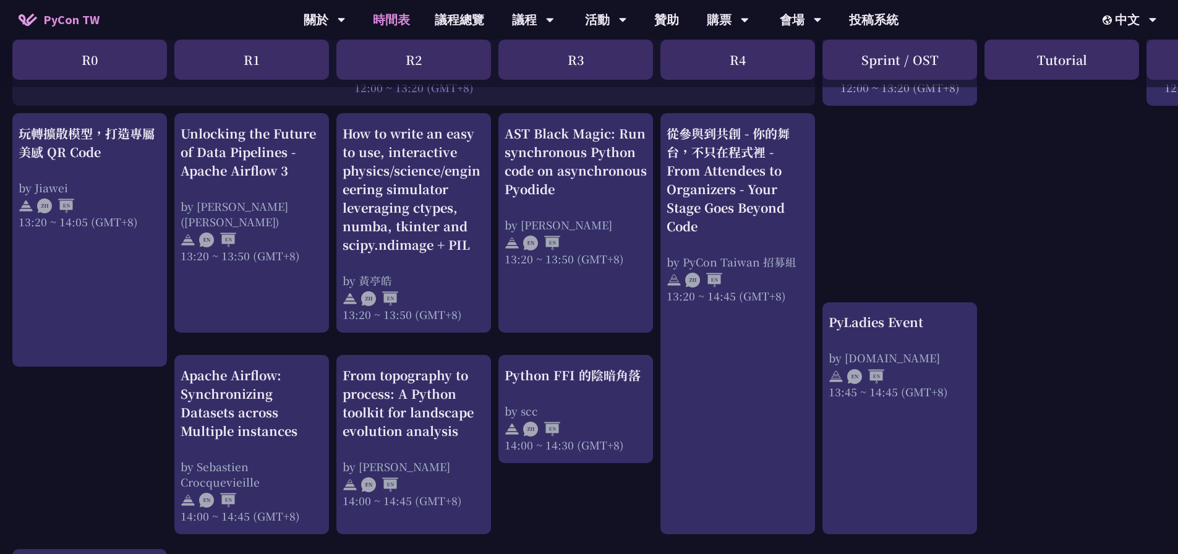
scroll to position [1021, 0]
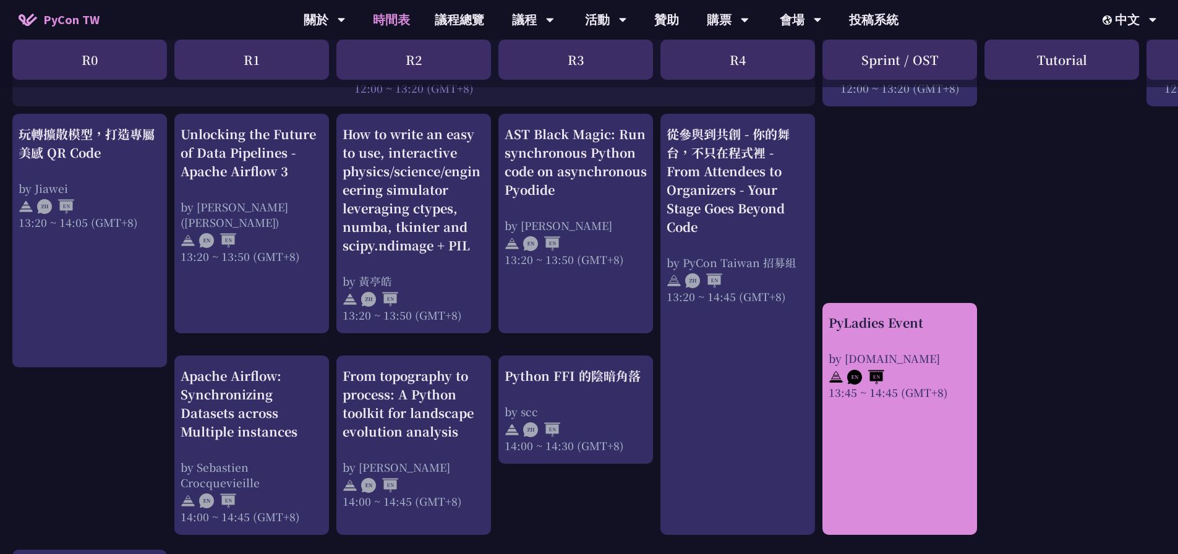
click at [854, 443] on link "PyLadies Event by [DOMAIN_NAME] 13:45 ~ 14:45 (GMT+8)" at bounding box center [900, 419] width 142 height 210
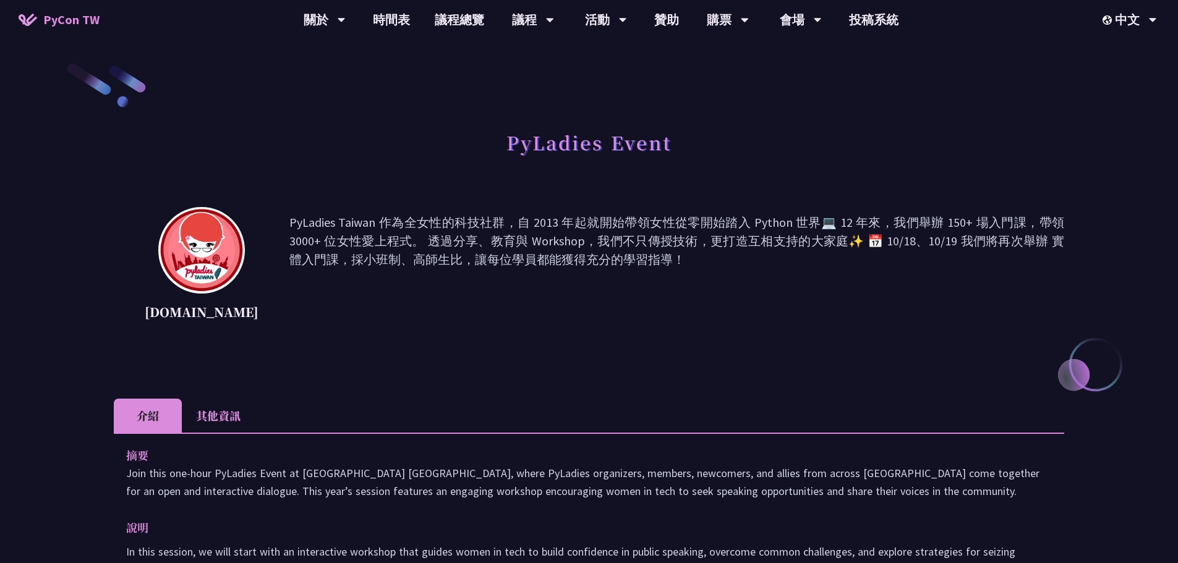
click at [200, 412] on li "其他資訊" at bounding box center [218, 416] width 73 height 34
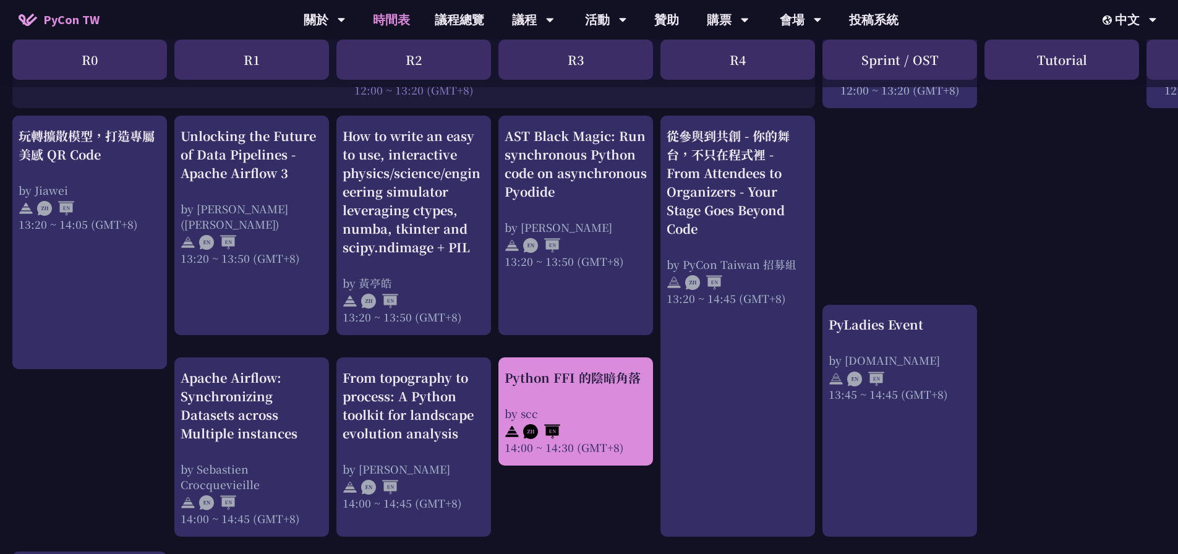
scroll to position [1018, 0]
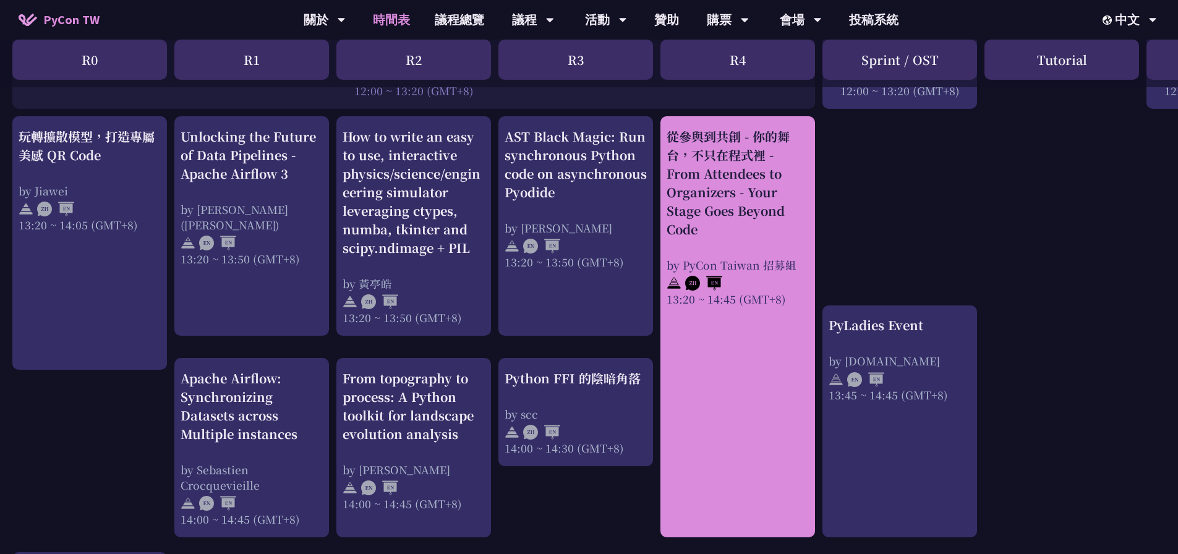
click at [742, 361] on link "從參與到共創 - 你的舞台，不只在程式裡 - From Attendees to Organizers - Your Stage Goes Beyond Co…" at bounding box center [738, 327] width 142 height 400
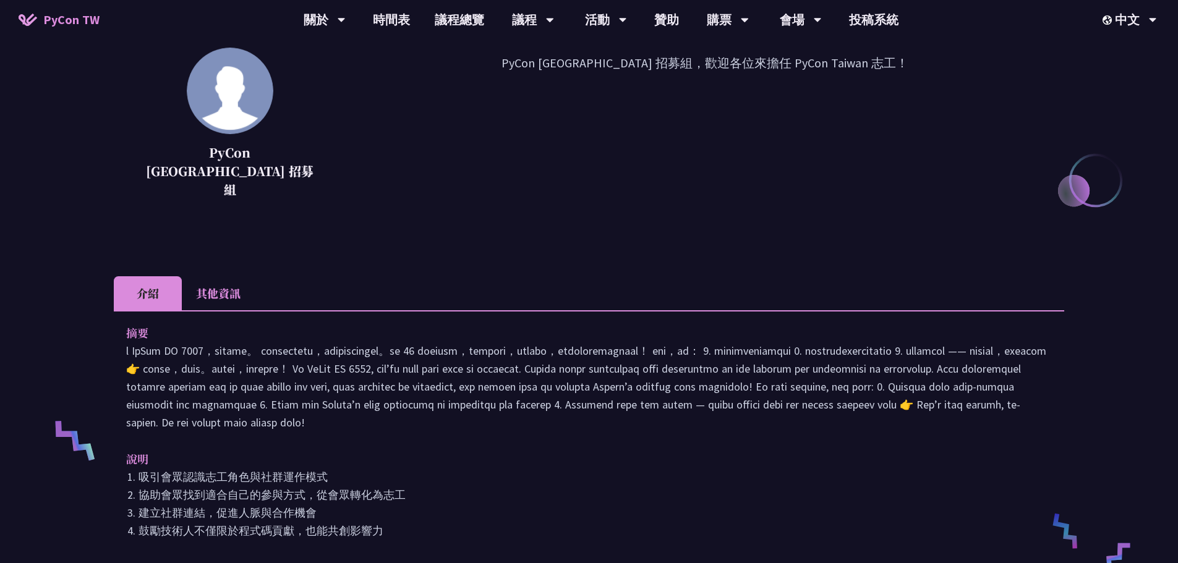
scroll to position [185, 0]
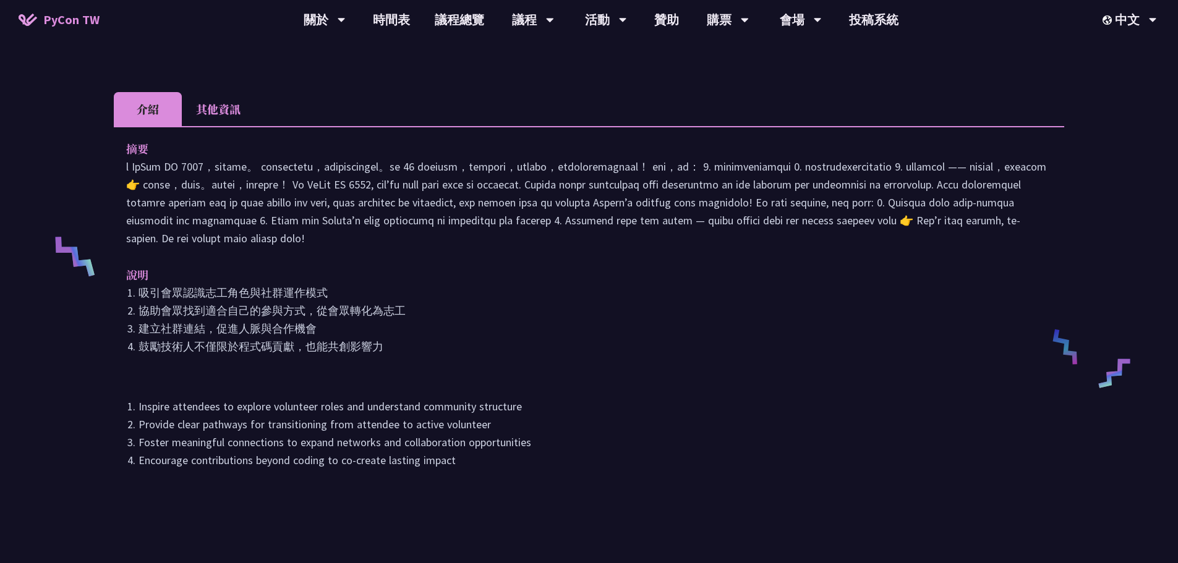
click at [208, 92] on li "其他資訊" at bounding box center [218, 109] width 73 height 34
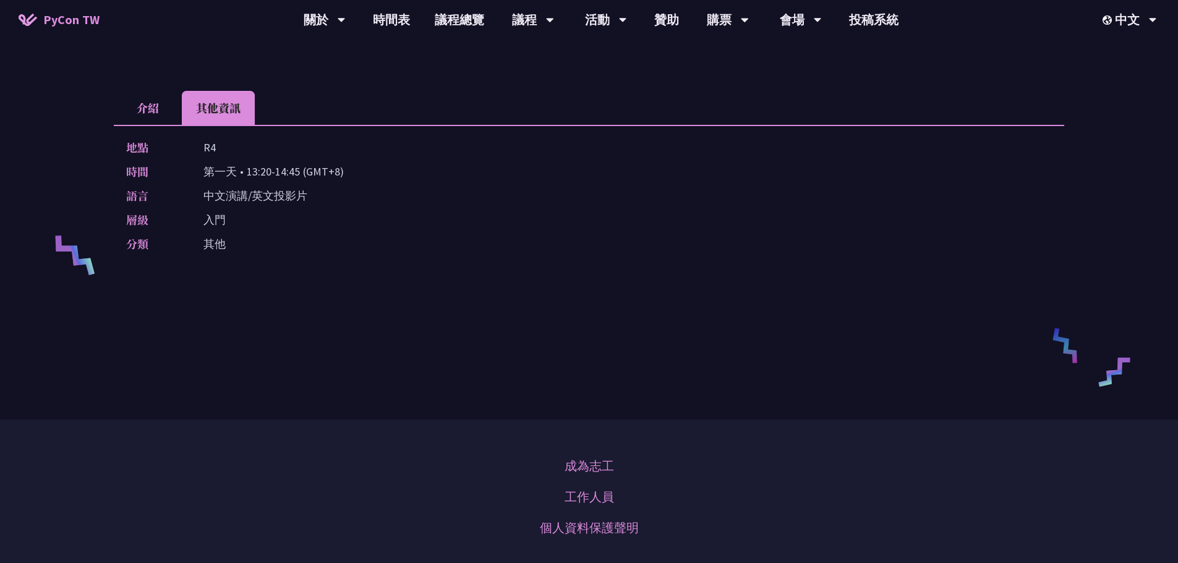
click at [156, 91] on li "介紹" at bounding box center [148, 108] width 68 height 34
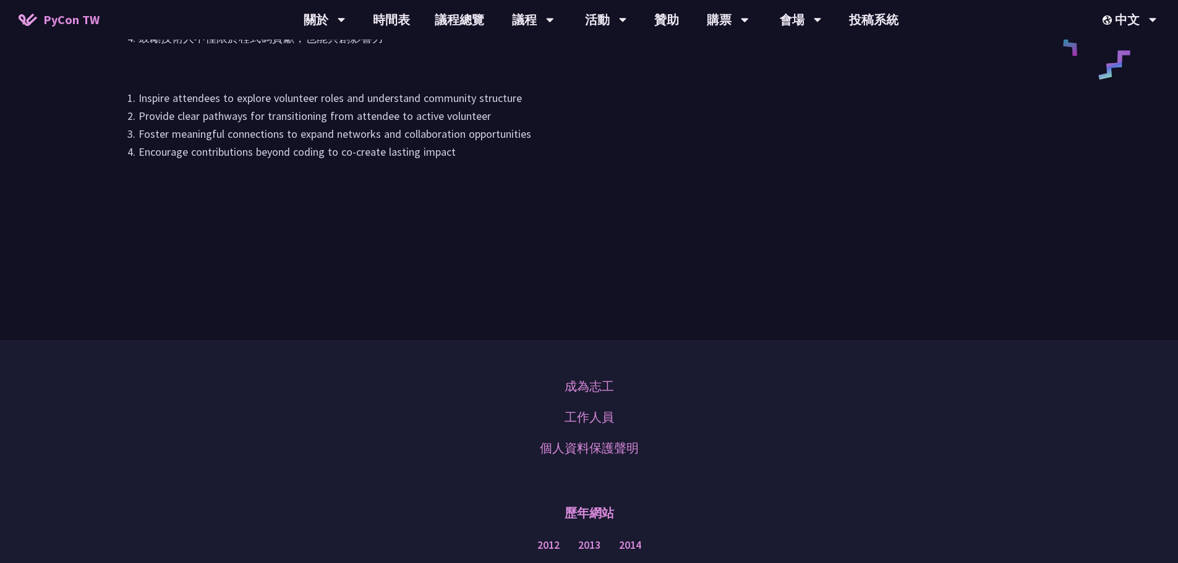
drag, startPoint x: 310, startPoint y: 320, endPoint x: 333, endPoint y: 326, distance: 23.7
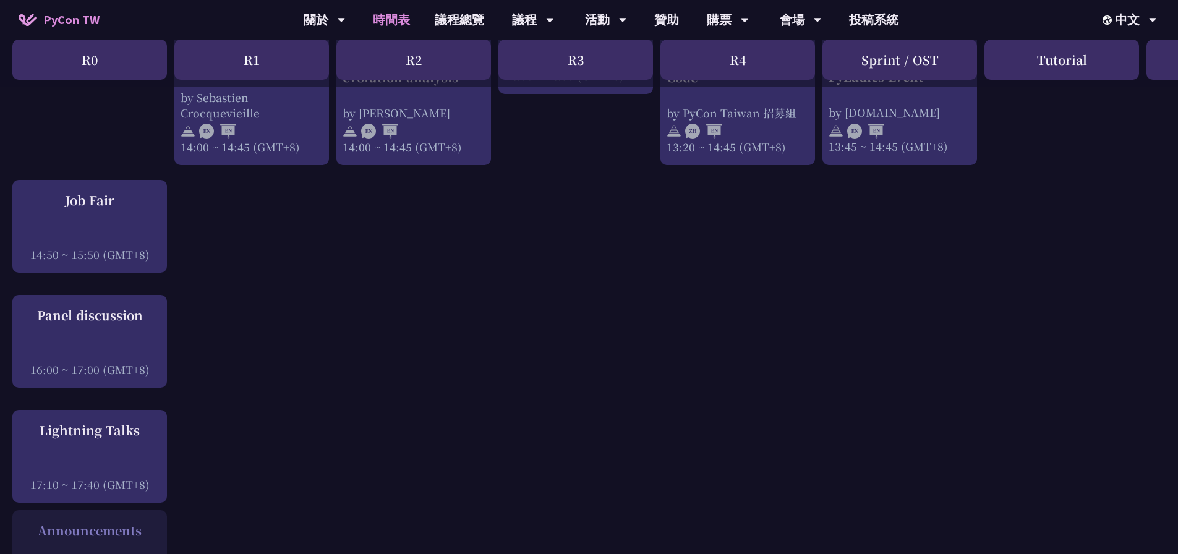
scroll to position [1392, 0]
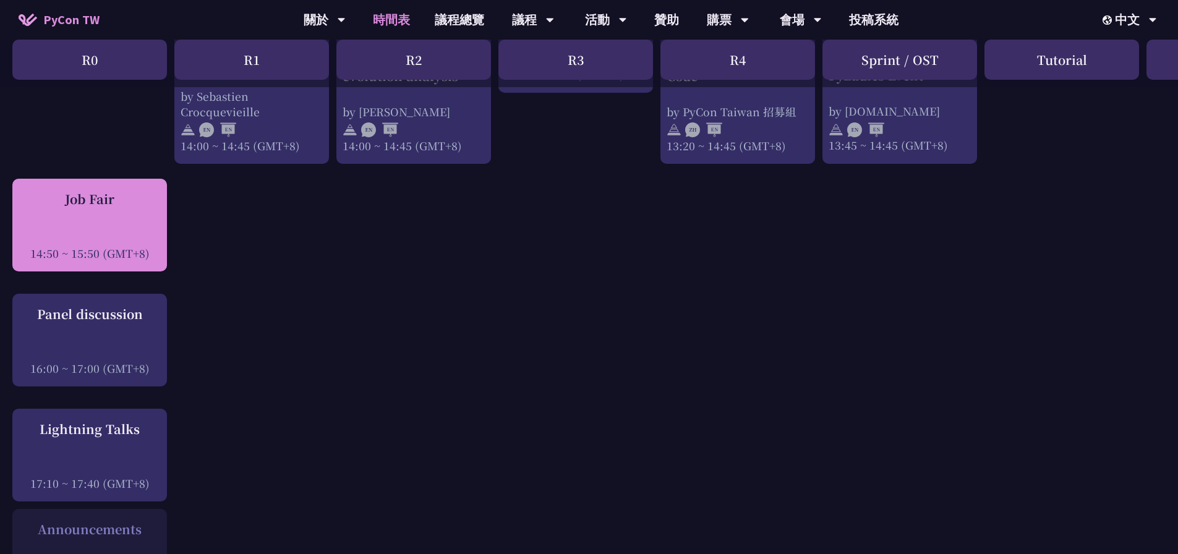
click at [132, 249] on div "14:50 ~ 15:50 (GMT+8)" at bounding box center [90, 253] width 142 height 15
click at [116, 216] on div "Job Fair 14:50 ~ 15:50 (GMT+8)" at bounding box center [90, 225] width 142 height 71
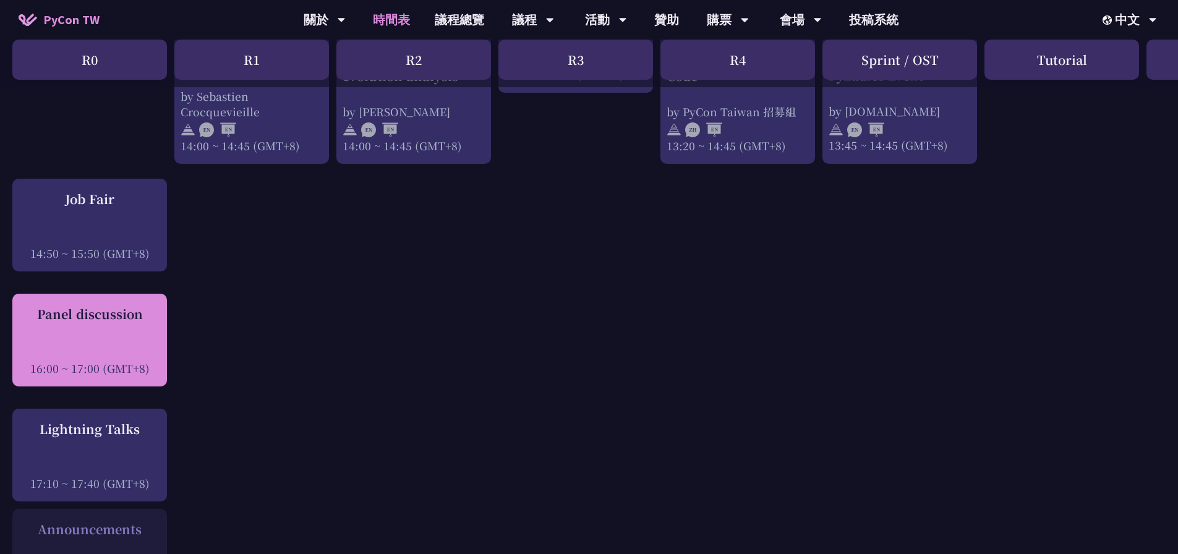
click at [98, 324] on div "Panel discussion 16:00 ~ 17:00 (GMT+8)" at bounding box center [90, 340] width 142 height 71
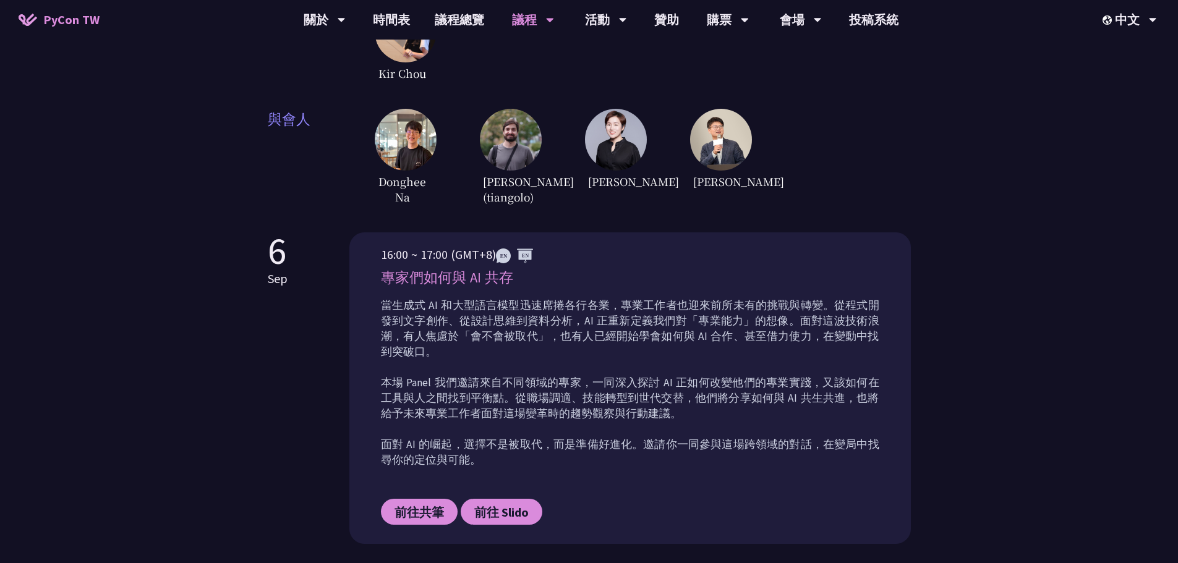
scroll to position [371, 0]
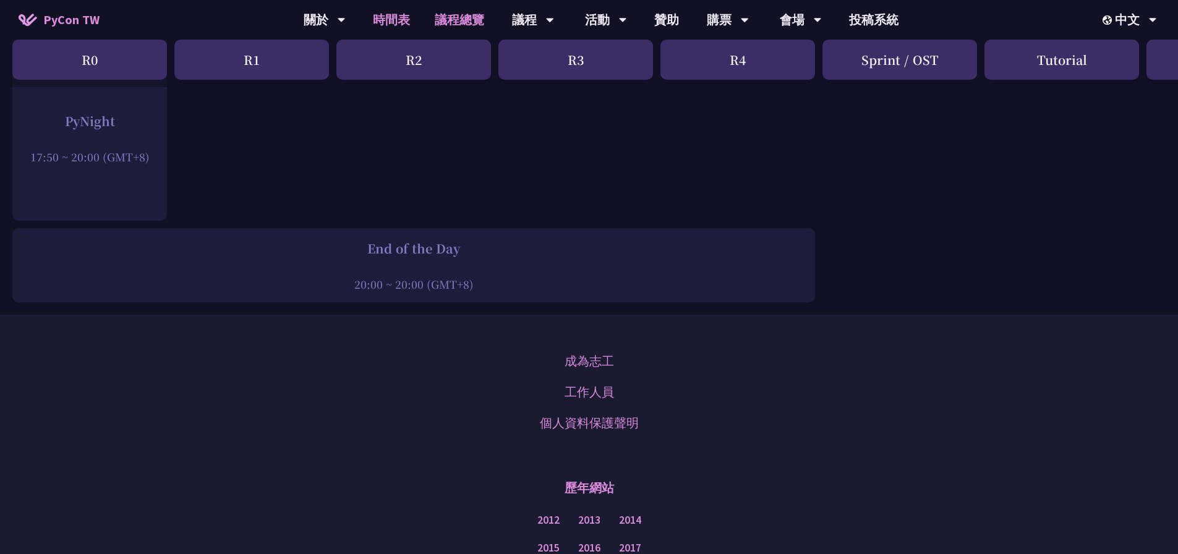
scroll to position [1948, 0]
click at [484, 18] on link "議程總覽" at bounding box center [459, 20] width 74 height 40
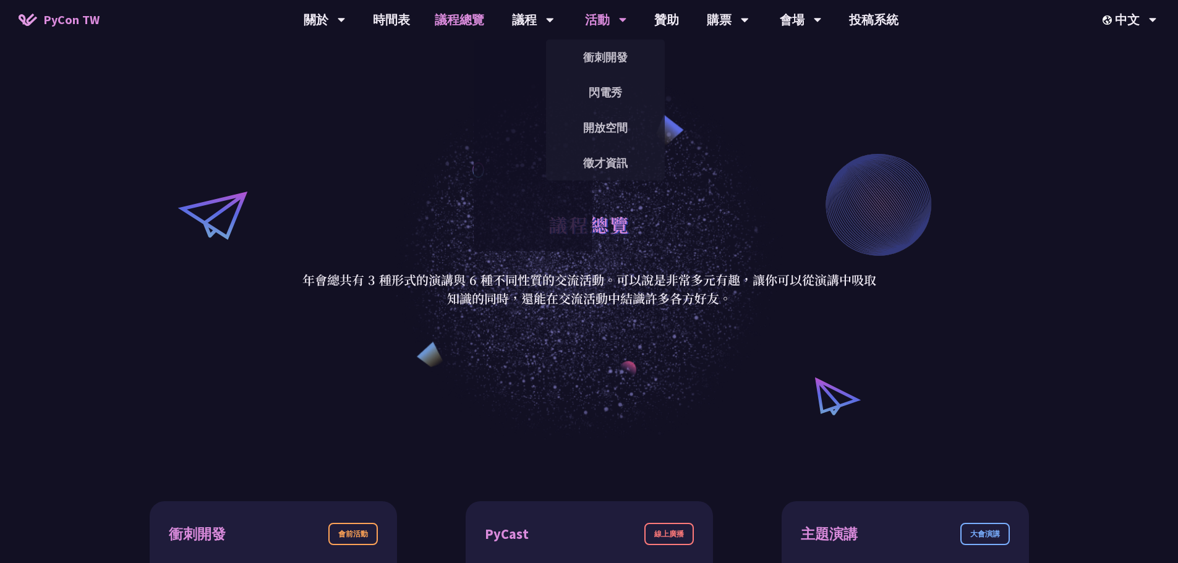
click at [587, 20] on div "活動" at bounding box center [606, 20] width 42 height 40
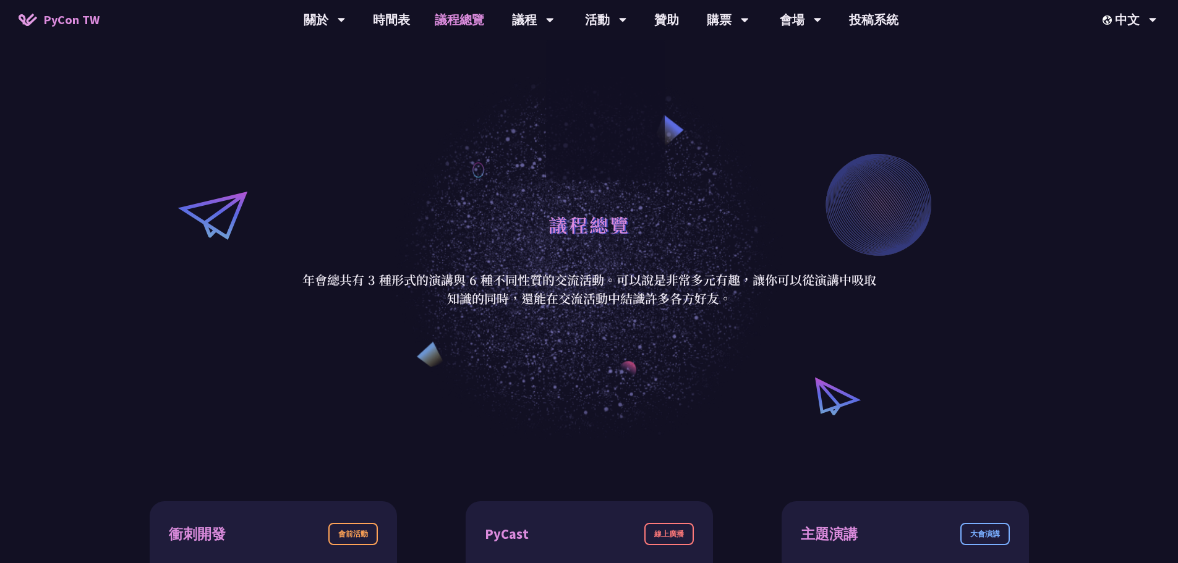
click at [295, 242] on div "議程總覽 年會總共有 3 種形式的演講與 6 種不同性質的交流活動。可以說是非常多元有趣，讓你可以從演講中吸取知識的同時，還能在交流活動中結識許多各方好友。" at bounding box center [589, 257] width 1178 height 366
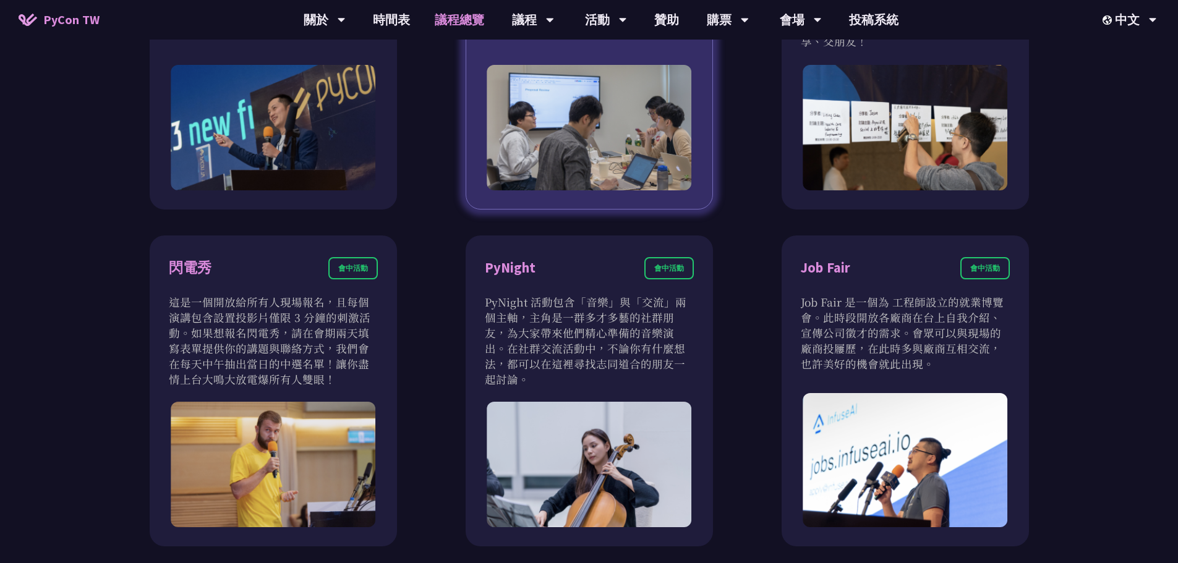
scroll to position [927, 0]
click at [525, 312] on p "PyNight 活動包含「音樂」與「交流」兩個主軸，主角是一群多才多藝的社群朋友，為大家帶來他們精心準備的音樂演出。在社群交流活動中，不論你有什麼想法，都可以…" at bounding box center [589, 340] width 209 height 93
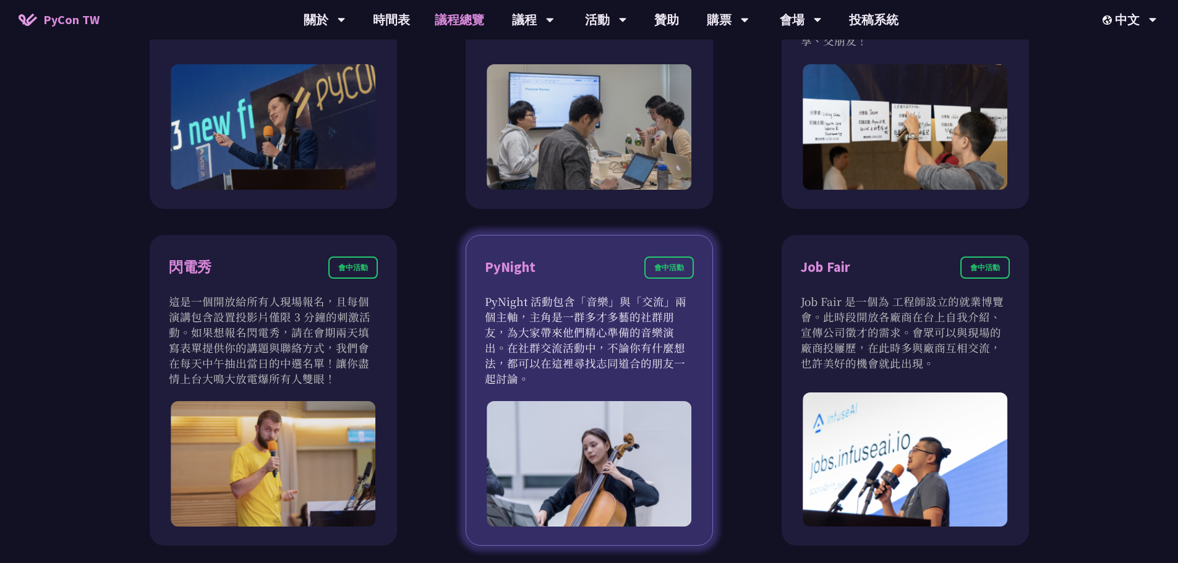
click at [619, 317] on p "PyNight 活動包含「音樂」與「交流」兩個主軸，主角是一群多才多藝的社群朋友，為大家帶來他們精心準備的音樂演出。在社群交流活動中，不論你有什麼想法，都可以…" at bounding box center [589, 340] width 209 height 93
click at [664, 270] on div "會中活動" at bounding box center [668, 268] width 49 height 22
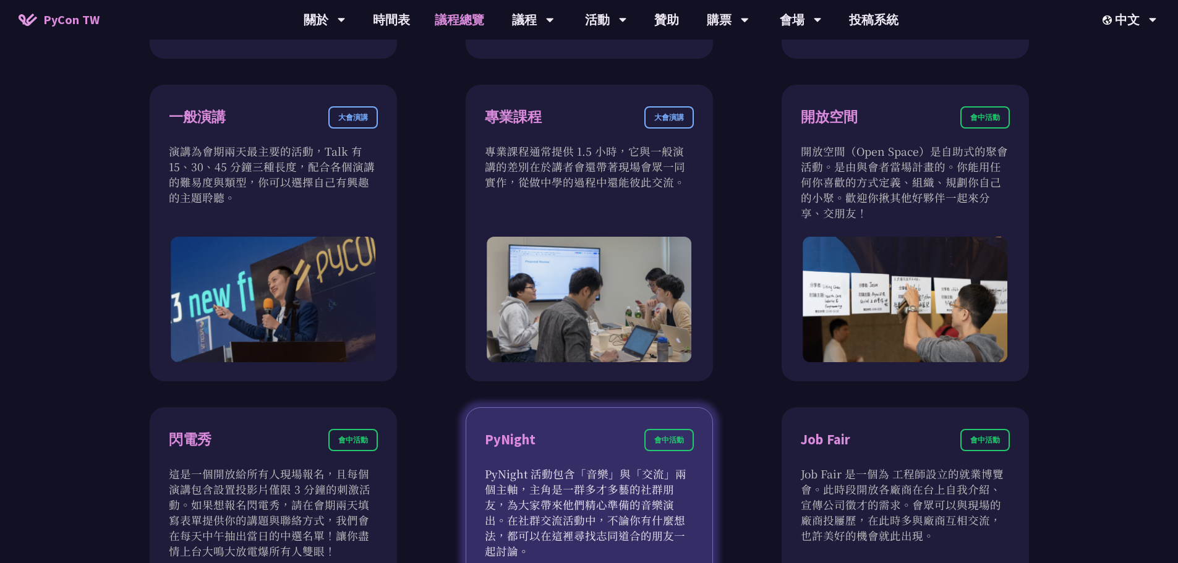
scroll to position [753, 0]
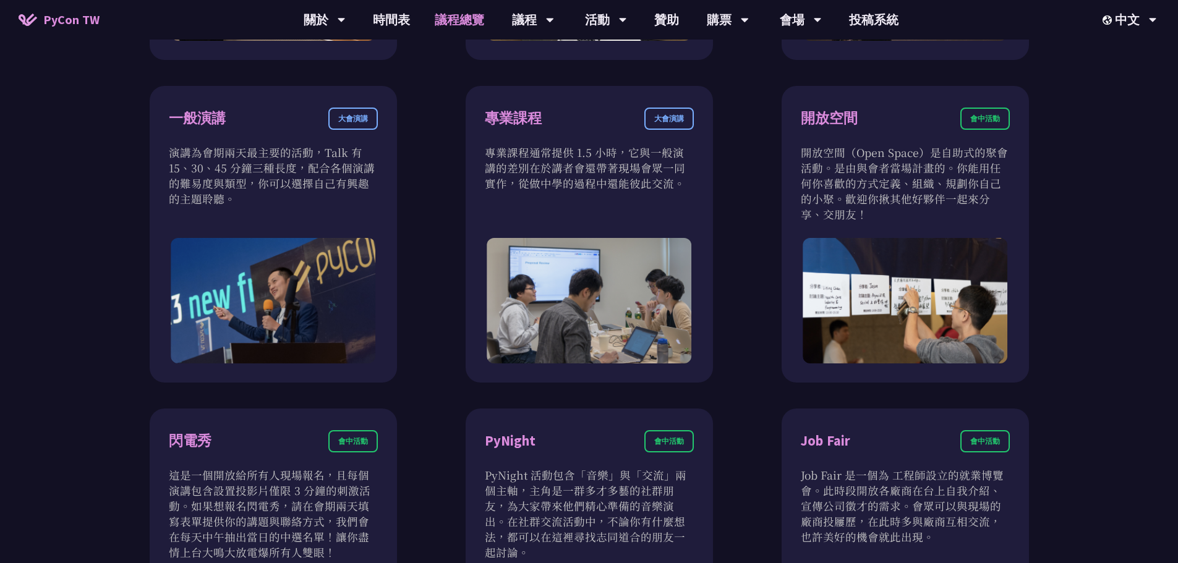
click at [98, 364] on div "衝刺開發 會前活動 衝刺開發聚集開源專案負責人、想貢獻者的活動。將會有領導人帶著他們專案待開發的功能來現場分享。你可以選擇喜歡的專案，或是帶著自己的專案和大家…" at bounding box center [589, 233] width 1178 height 1095
